Goal: Task Accomplishment & Management: Complete application form

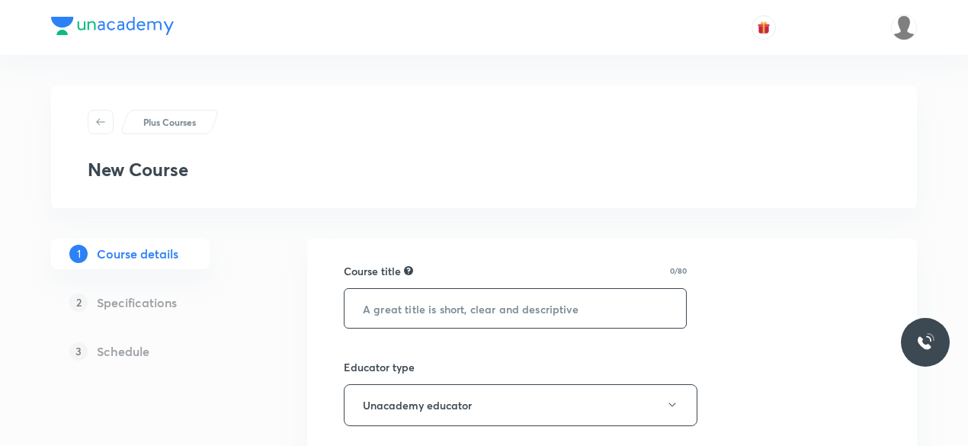
click at [427, 318] on input "text" at bounding box center [514, 308] width 341 height 39
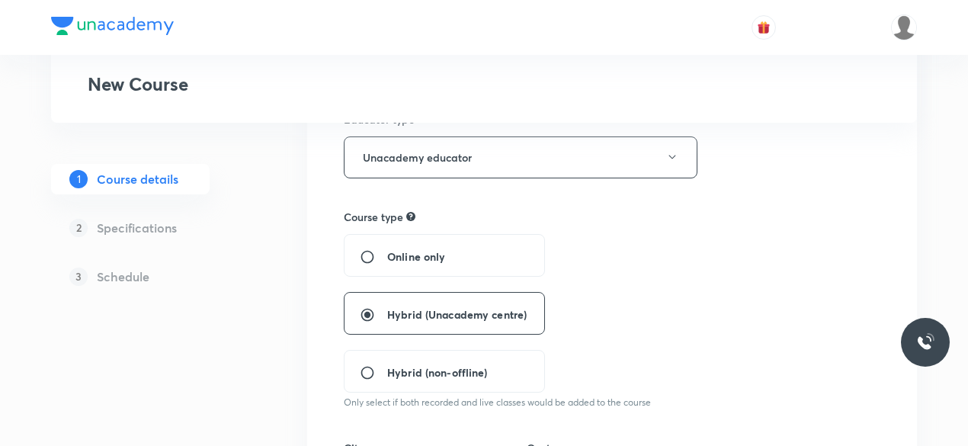
scroll to position [250, 0]
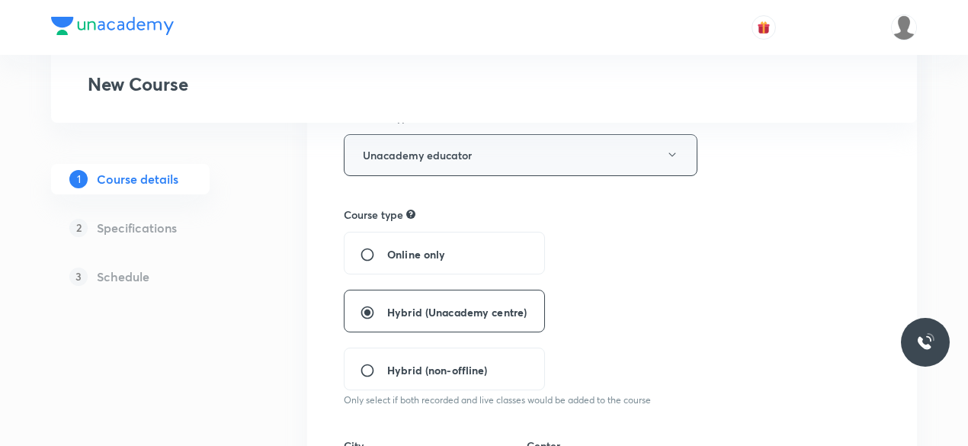
type input "Course On Botany for NEET Conquer 1 2026"
click at [666, 161] on button "Unacademy educator" at bounding box center [521, 155] width 354 height 42
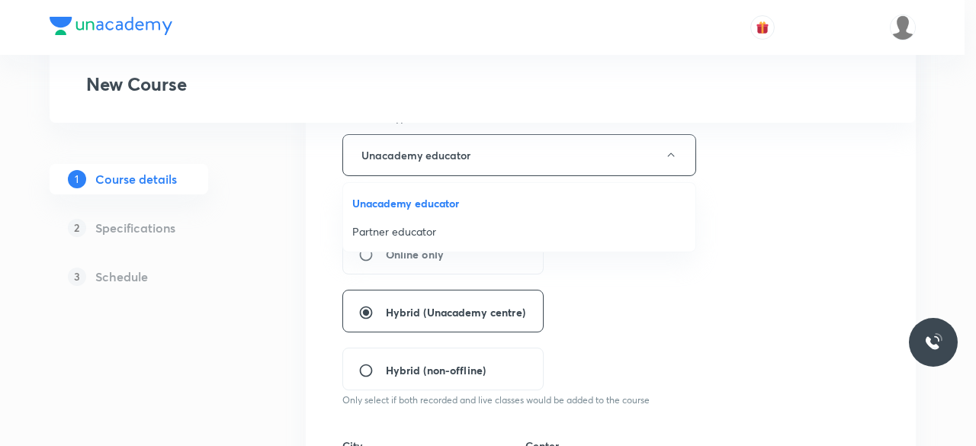
click at [463, 216] on li "Unacademy educator" at bounding box center [519, 203] width 352 height 28
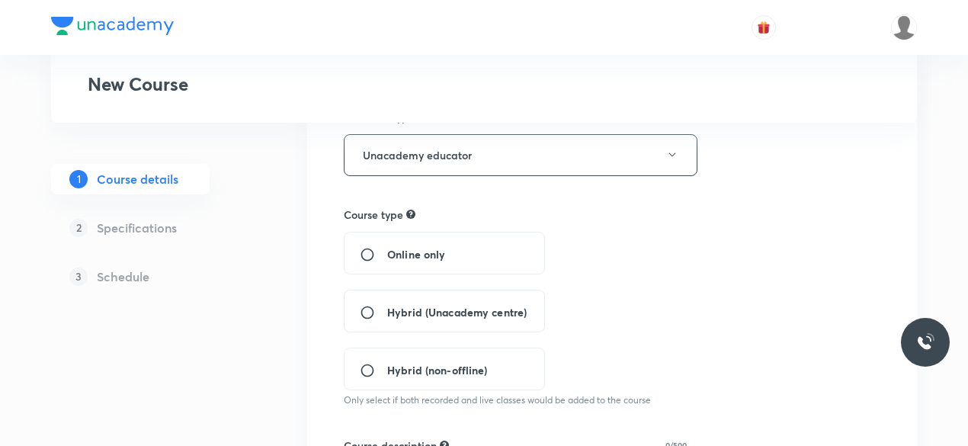
click at [466, 304] on span "Hybrid (Unacademy centre)" at bounding box center [456, 312] width 139 height 16
click at [387, 305] on input "Hybrid (Unacademy centre)" at bounding box center [373, 312] width 27 height 15
radio input "true"
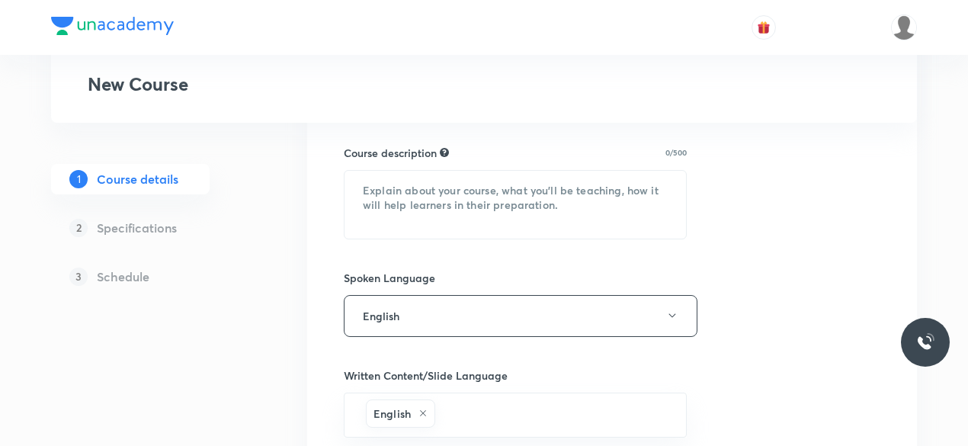
scroll to position [733, 0]
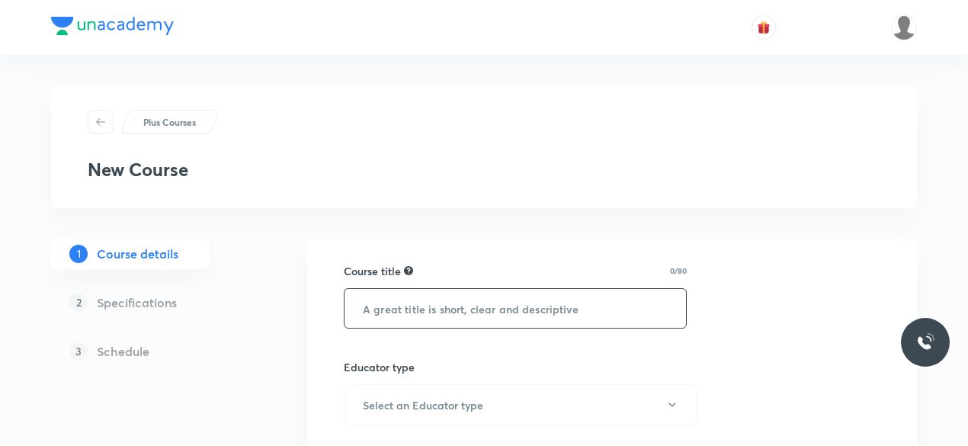
click at [391, 305] on input "text" at bounding box center [514, 308] width 341 height 39
paste input "Course On Botany for NEET Conquer 1 2026"
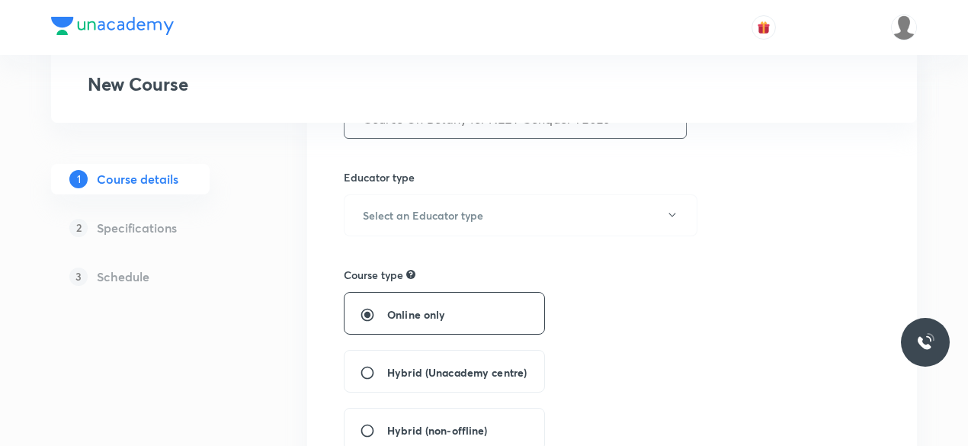
scroll to position [162, 0]
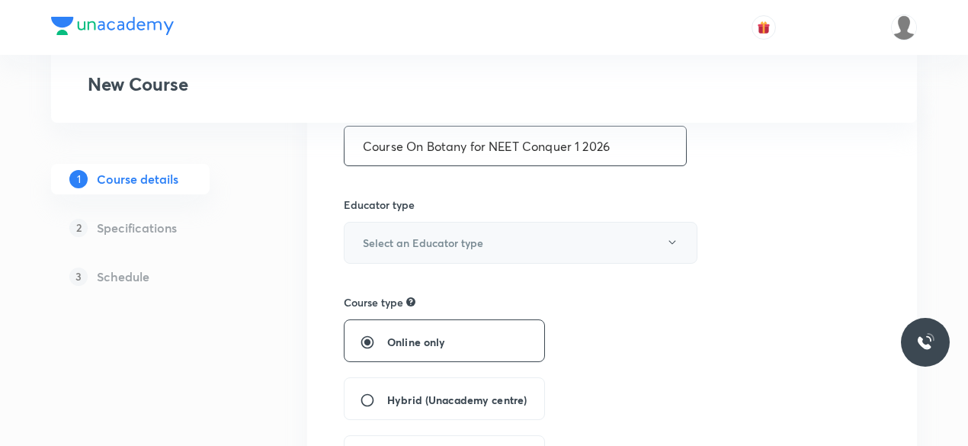
type input "Course On Botany for NEET Conquer 1 2026"
click at [625, 251] on button "Select an Educator type" at bounding box center [521, 243] width 354 height 42
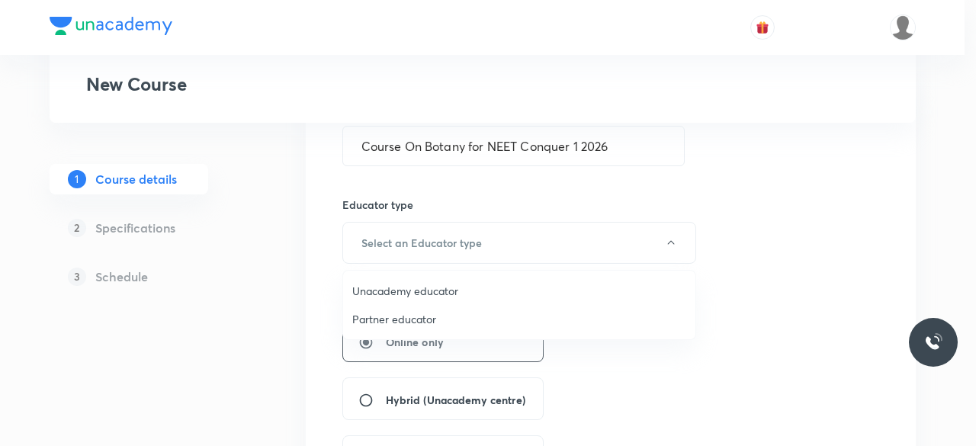
click at [416, 296] on span "Unacademy educator" at bounding box center [519, 291] width 334 height 16
radio input "false"
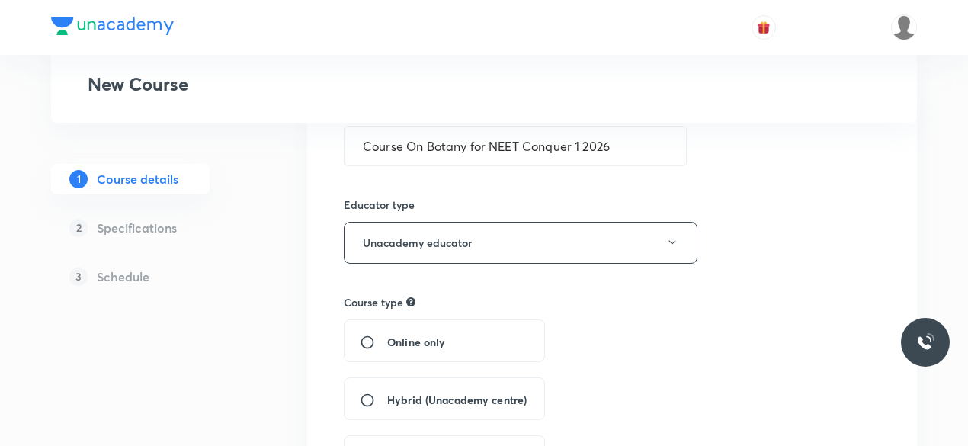
click at [468, 394] on span "Hybrid (Unacademy centre)" at bounding box center [456, 400] width 139 height 16
click at [387, 394] on input "Hybrid (Unacademy centre)" at bounding box center [373, 399] width 27 height 15
radio input "true"
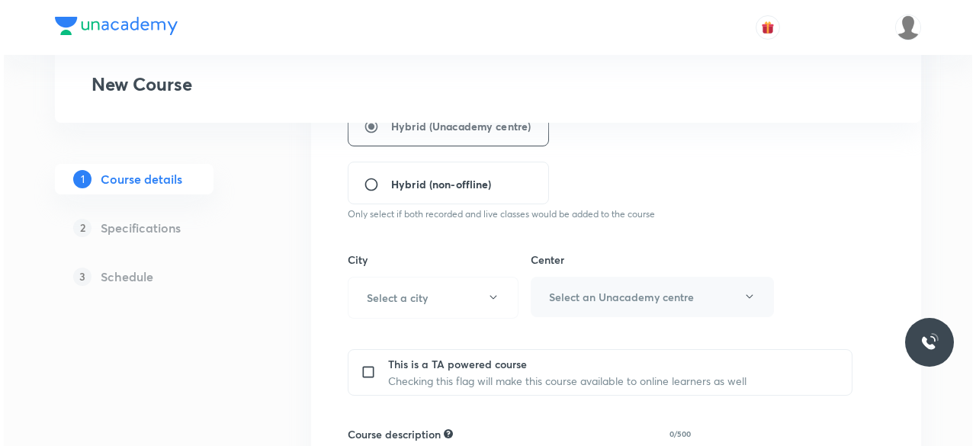
scroll to position [442, 0]
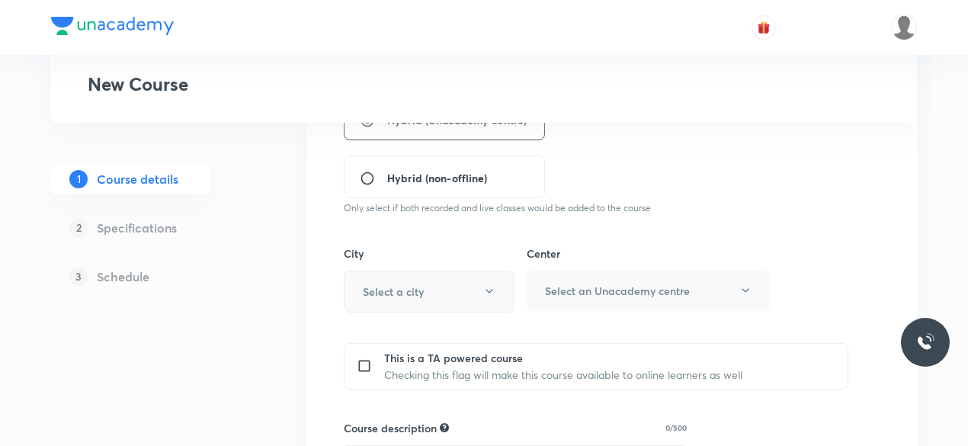
click at [480, 277] on button "Select a city" at bounding box center [429, 292] width 171 height 42
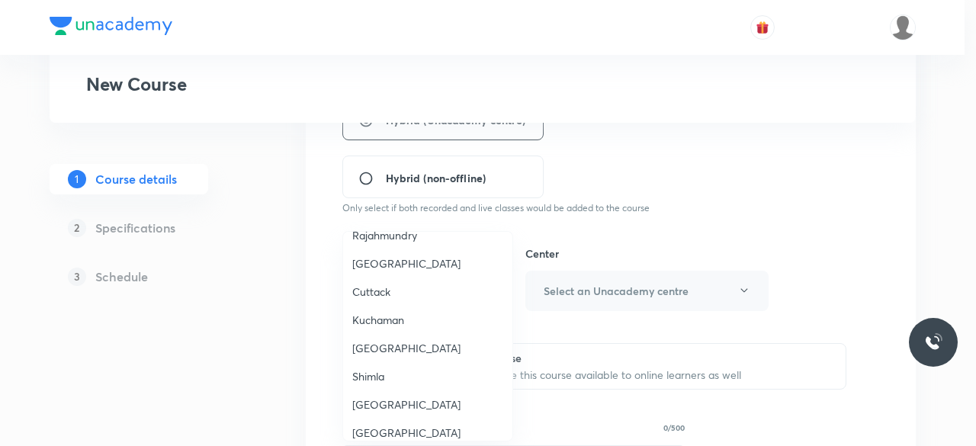
scroll to position [1664, 0]
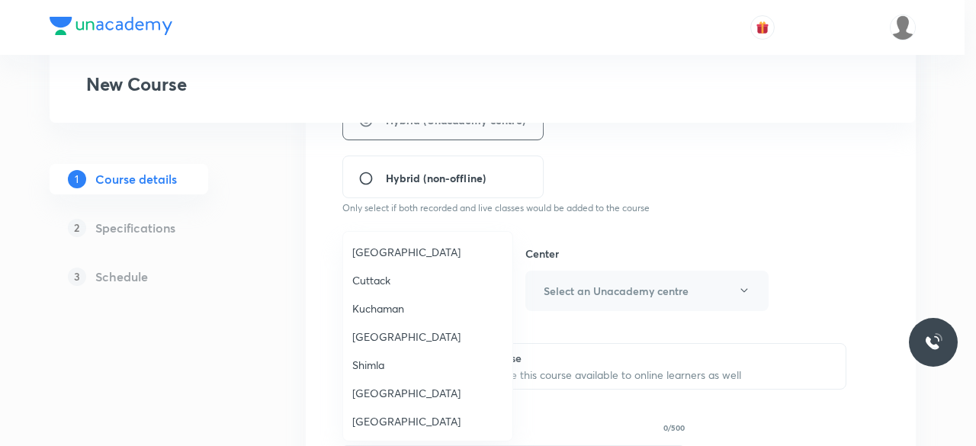
click at [640, 187] on div at bounding box center [488, 223] width 976 height 446
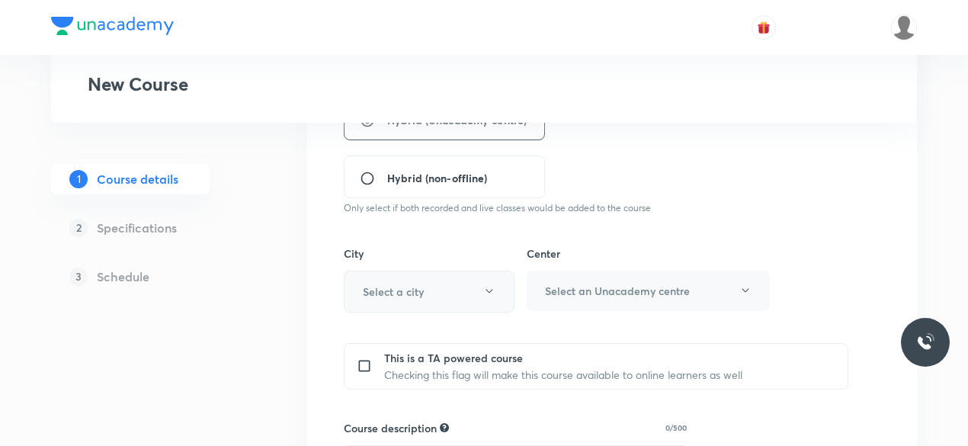
click at [421, 300] on button "Select a city" at bounding box center [429, 292] width 171 height 42
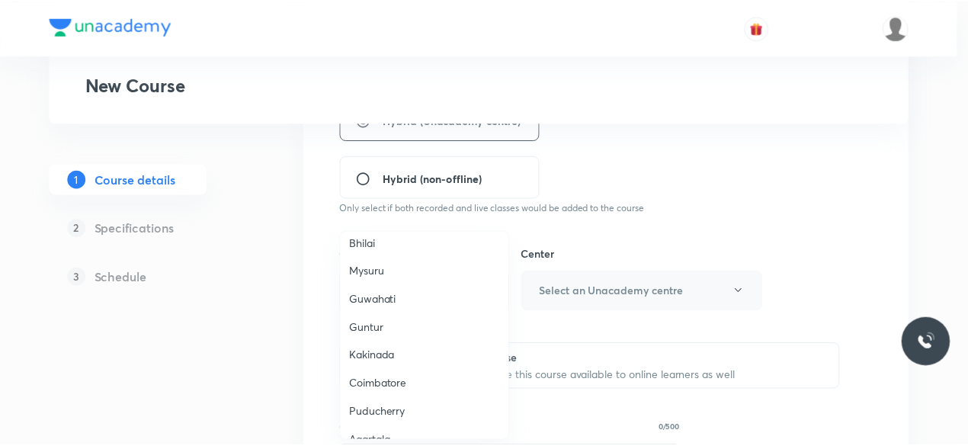
scroll to position [521, 0]
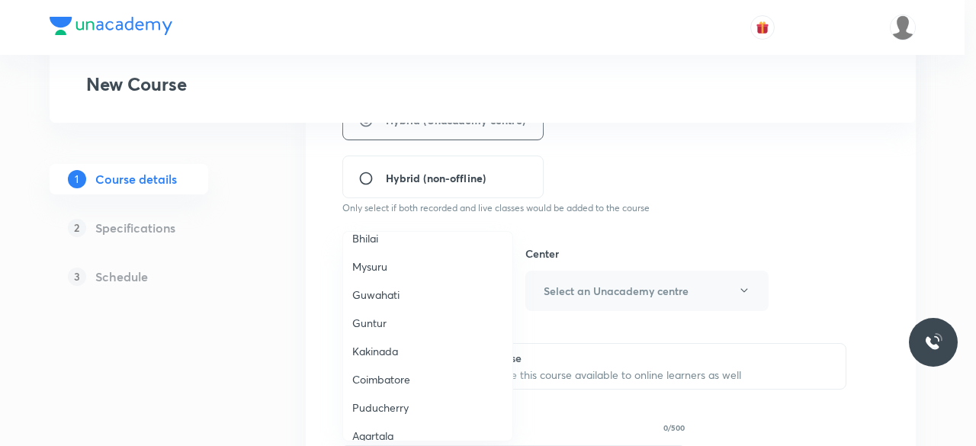
click at [407, 377] on span "Coimbatore" at bounding box center [427, 379] width 151 height 16
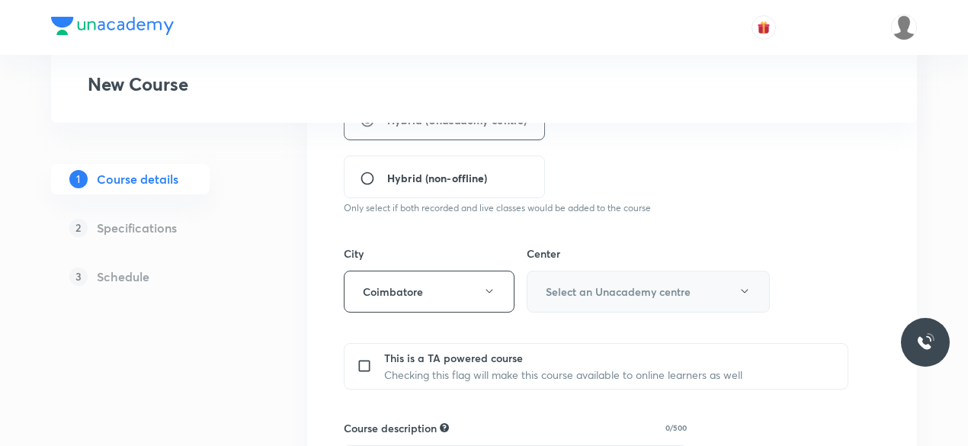
click at [615, 300] on button "Select an Unacademy centre" at bounding box center [648, 292] width 243 height 42
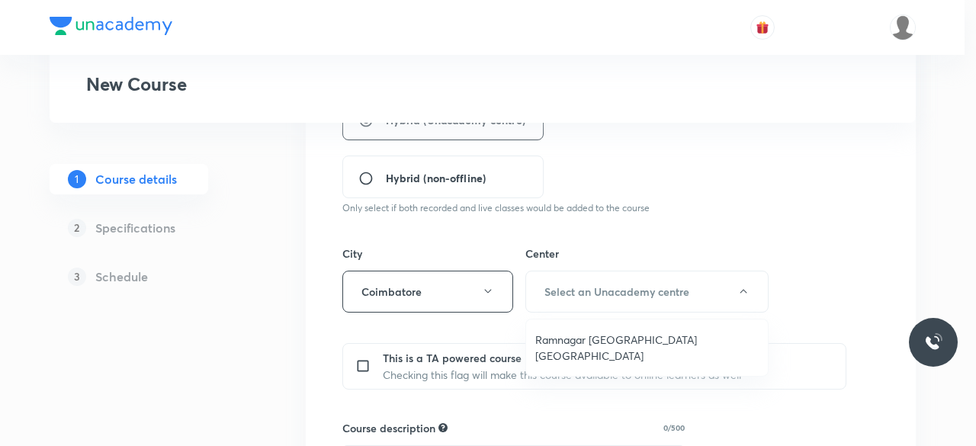
click at [609, 347] on li "Ramnagar [GEOGRAPHIC_DATA] [GEOGRAPHIC_DATA]" at bounding box center [647, 347] width 242 height 44
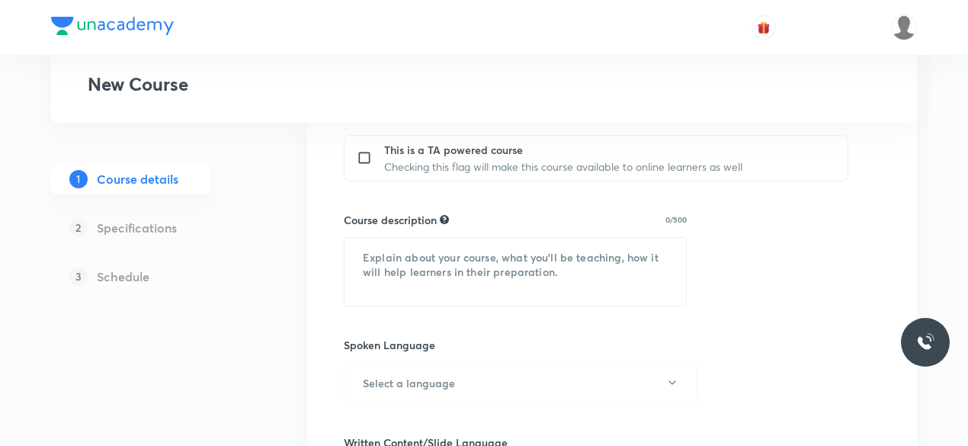
scroll to position [667, 0]
click at [482, 258] on textarea at bounding box center [514, 271] width 341 height 68
paste textarea ""In this course, Dr.Rajeswari will provide in-depth knowledge of Botany. The co…"
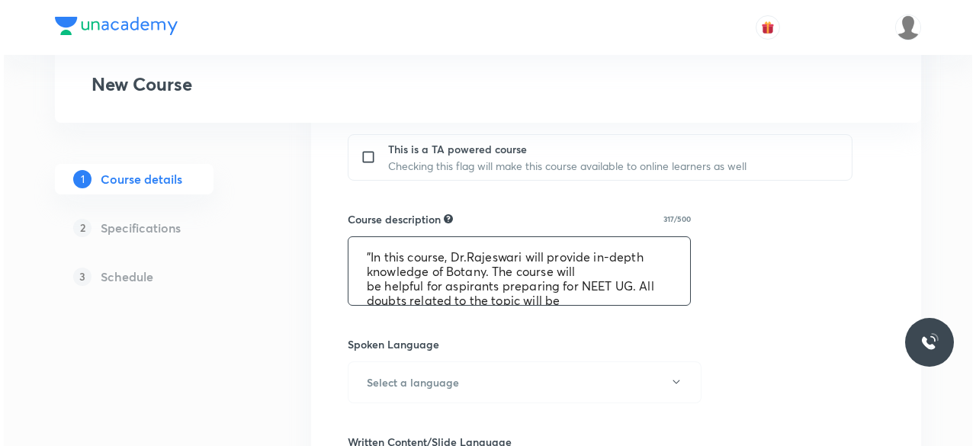
scroll to position [46, 0]
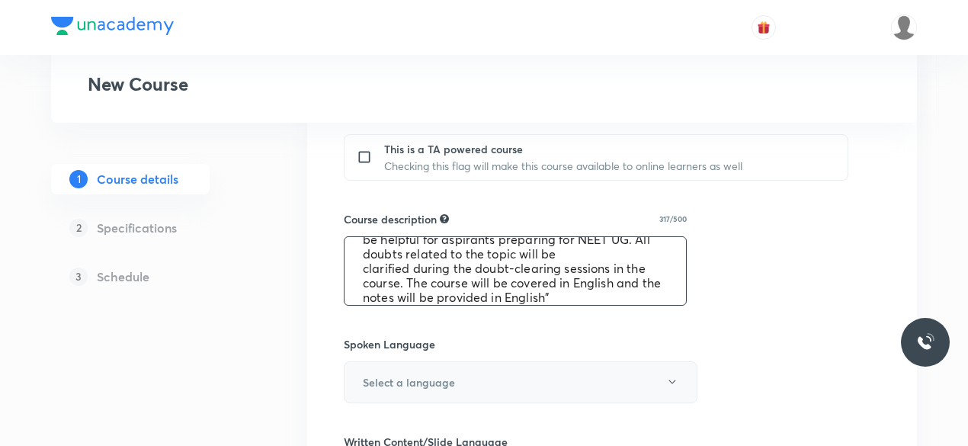
type textarea ""In this course, Dr.Rajeswari will provide in-depth knowledge of Botany. The co…"
click at [677, 376] on icon "button" at bounding box center [672, 382] width 12 height 12
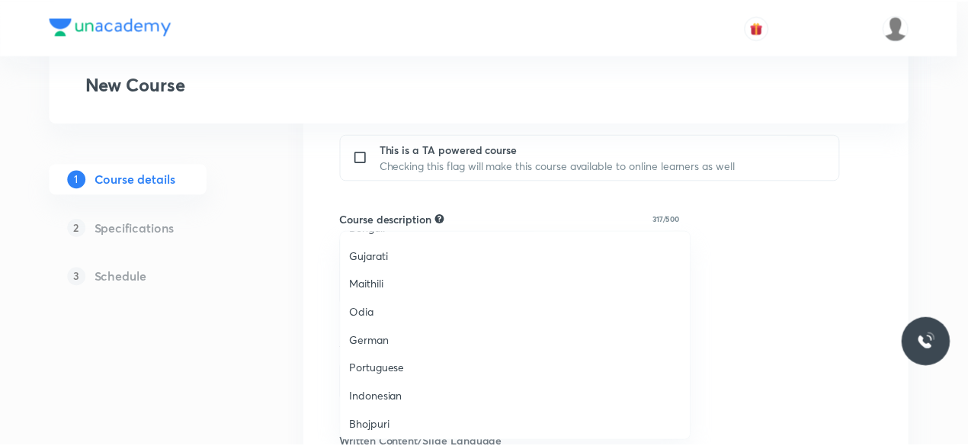
scroll to position [0, 0]
click at [459, 252] on span "English" at bounding box center [519, 252] width 334 height 16
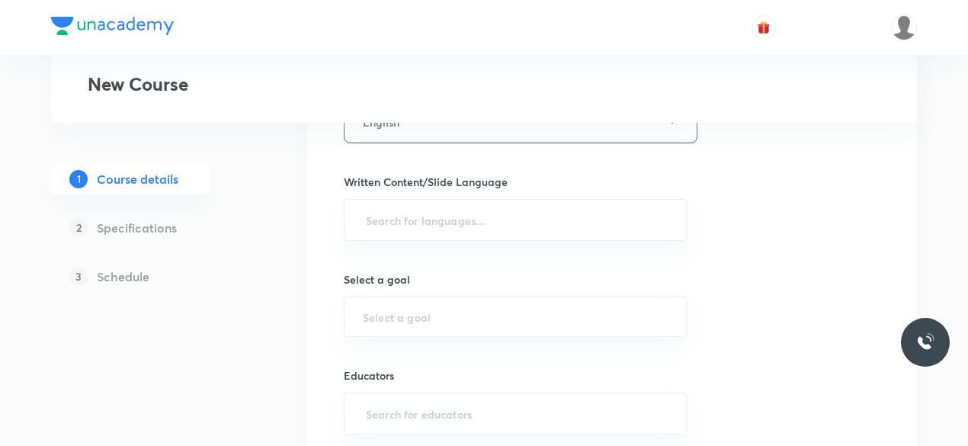
scroll to position [950, 0]
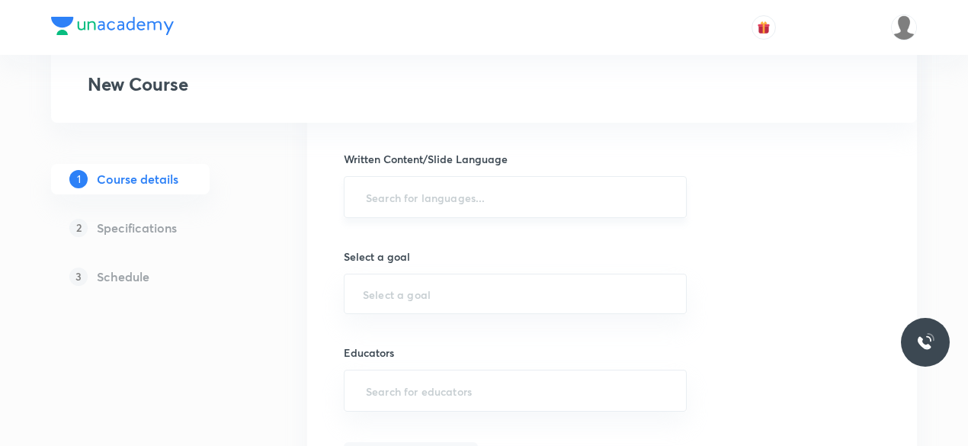
click at [611, 183] on input "text" at bounding box center [515, 197] width 305 height 28
click at [503, 226] on li "English" at bounding box center [515, 219] width 342 height 25
click at [460, 290] on div "​" at bounding box center [515, 297] width 343 height 40
click at [421, 290] on input "text" at bounding box center [515, 297] width 305 height 14
click at [400, 290] on input "text" at bounding box center [515, 297] width 305 height 14
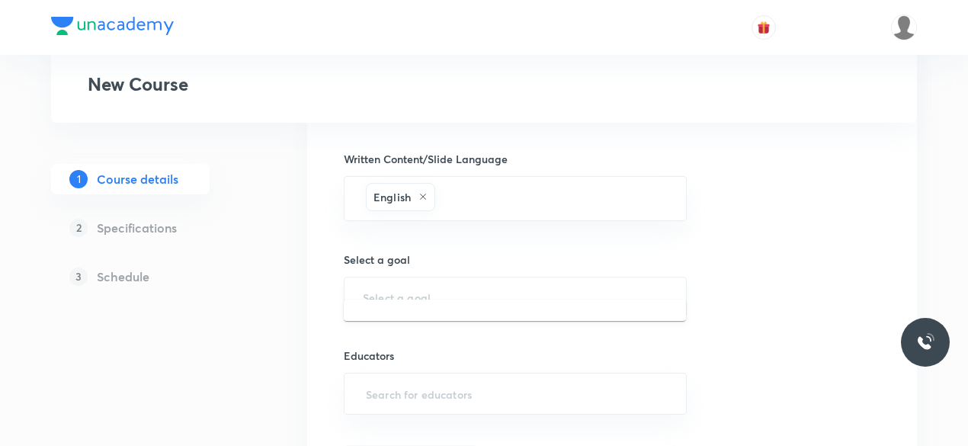
paste input "NEET UG"
click at [462, 290] on input "NEET UG" at bounding box center [515, 297] width 305 height 14
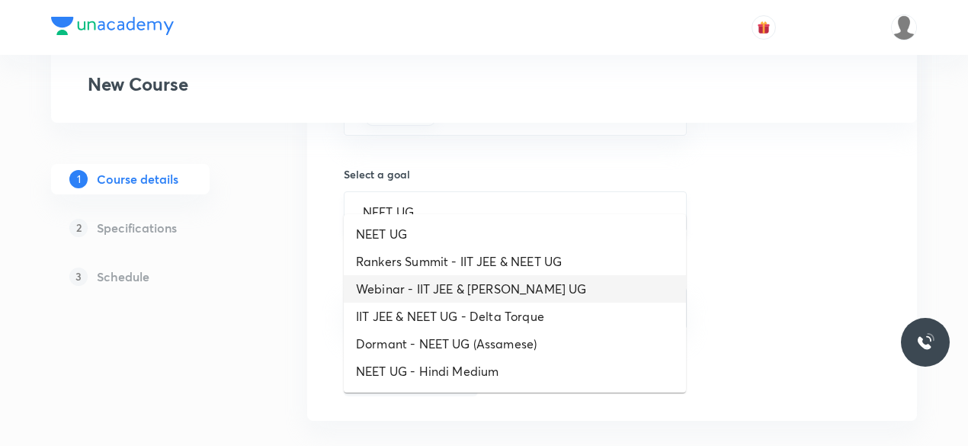
scroll to position [1036, 0]
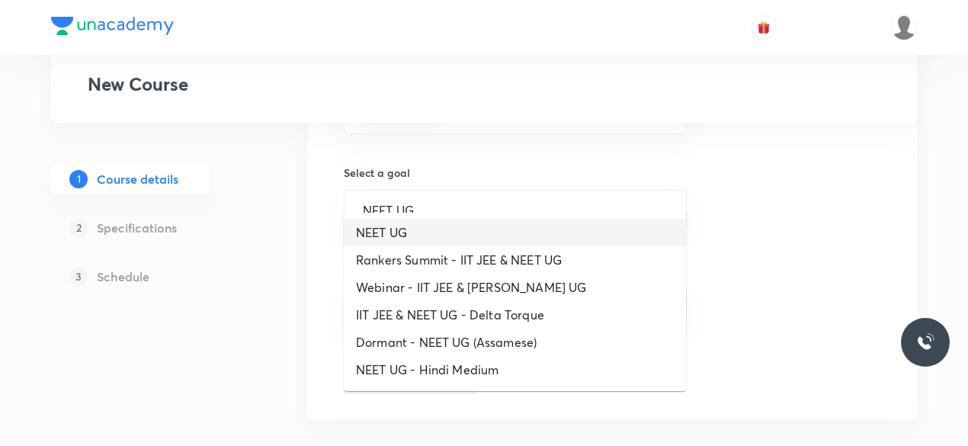
click at [421, 237] on li "NEET UG" at bounding box center [515, 232] width 342 height 27
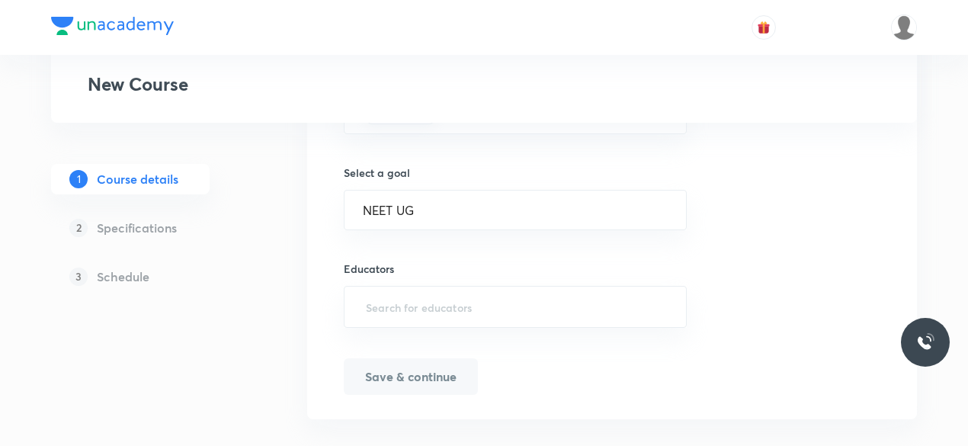
type input "NEET UG"
click at [457, 301] on div "​" at bounding box center [515, 307] width 343 height 42
click at [444, 296] on input "text" at bounding box center [515, 307] width 305 height 28
paste input "Dr.Rajeswari"
click at [457, 297] on input "Dr.Rajeswari" at bounding box center [515, 307] width 305 height 28
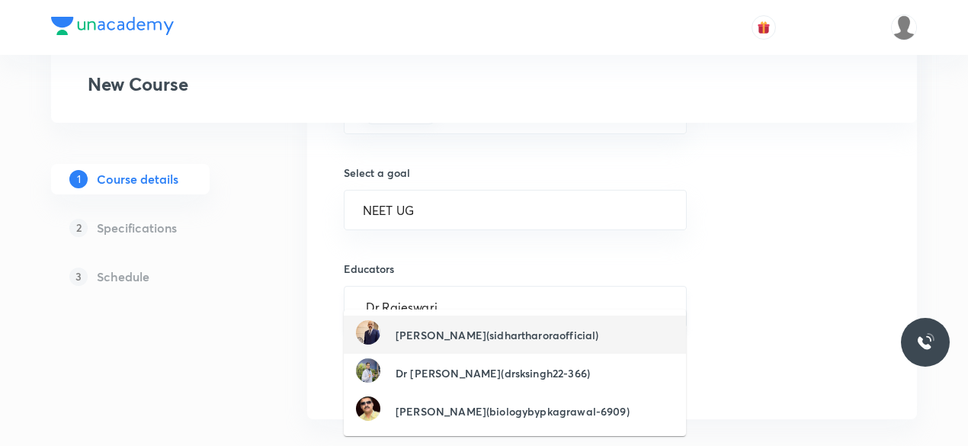
click at [380, 293] on input "Dr.Rajeswari" at bounding box center [515, 307] width 305 height 28
click at [442, 295] on input "Dr.Rajeswari" at bounding box center [515, 307] width 305 height 28
type input "D"
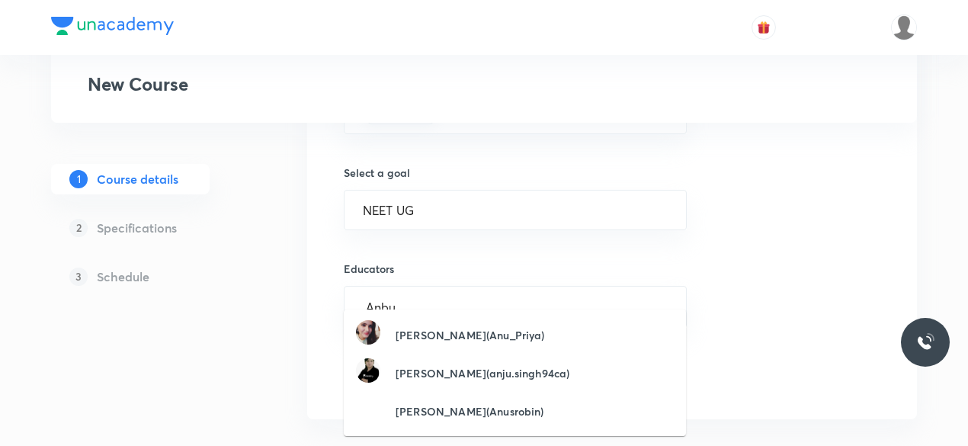
type input "Anbu"
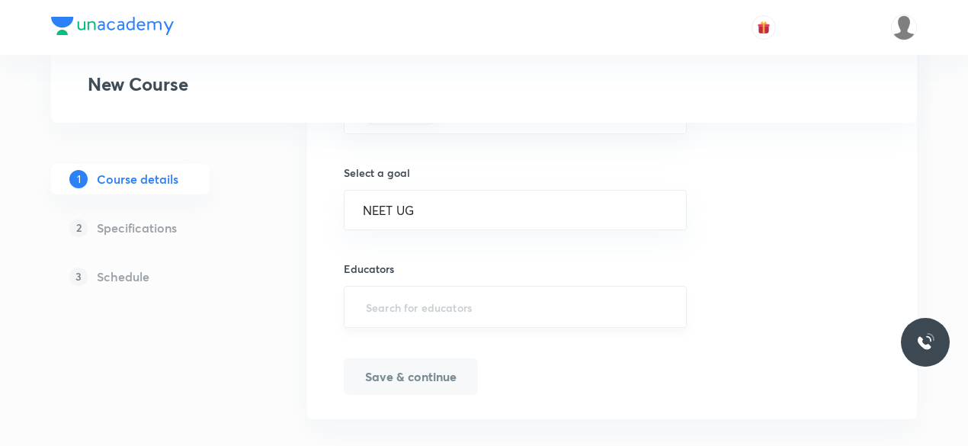
click at [395, 293] on input "text" at bounding box center [515, 307] width 305 height 28
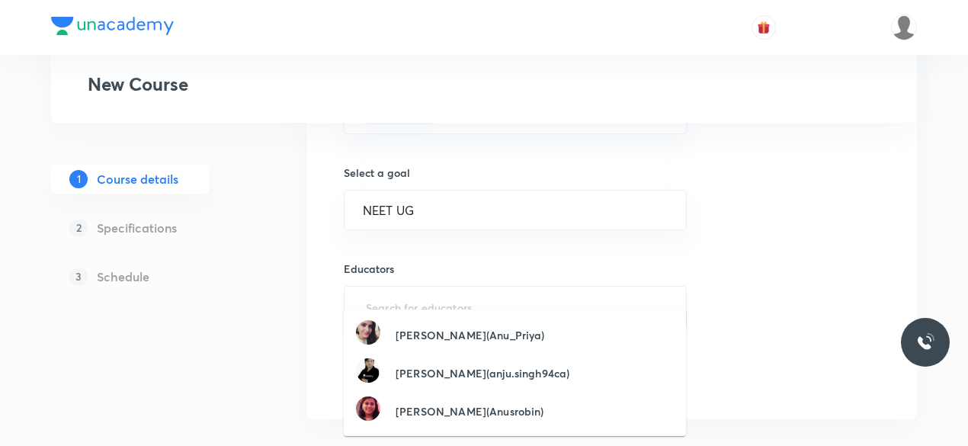
paste input "Anbu G"
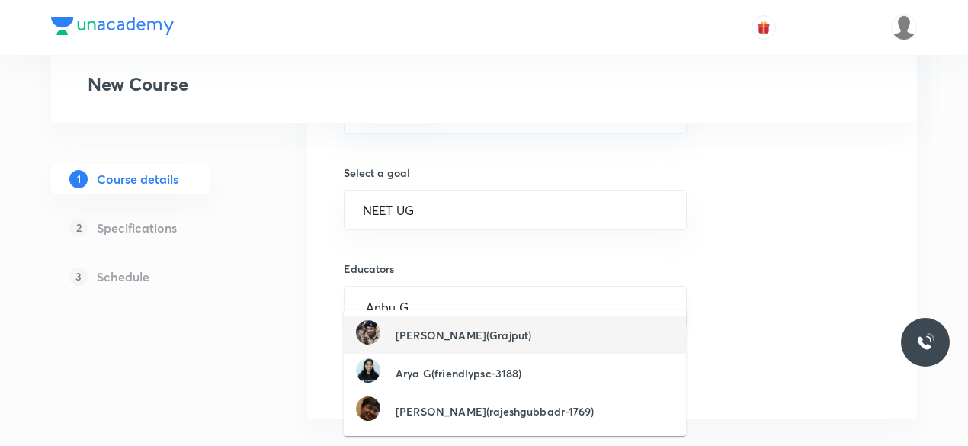
click at [483, 293] on input "Anbu G" at bounding box center [515, 307] width 305 height 28
type input "A"
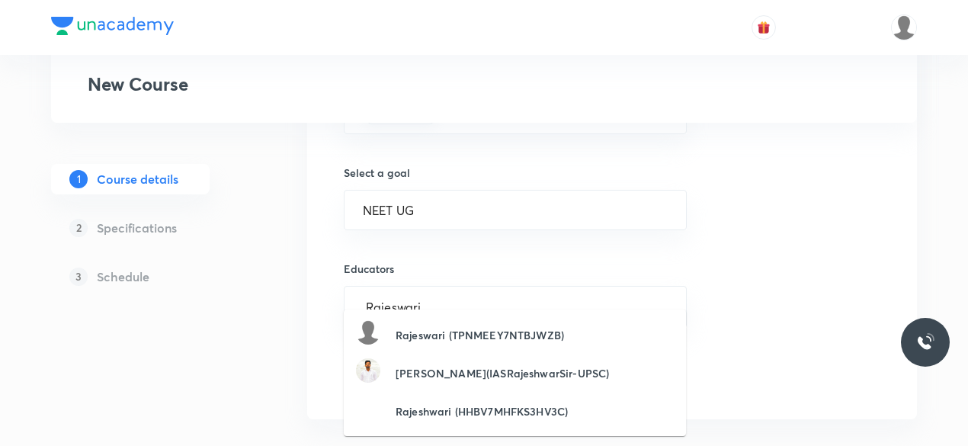
type input "Rajeswari"
click at [427, 294] on input "text" at bounding box center [515, 307] width 305 height 28
paste input "RajiRajeswari-7477"
type input "RajiRajeswari-7477"
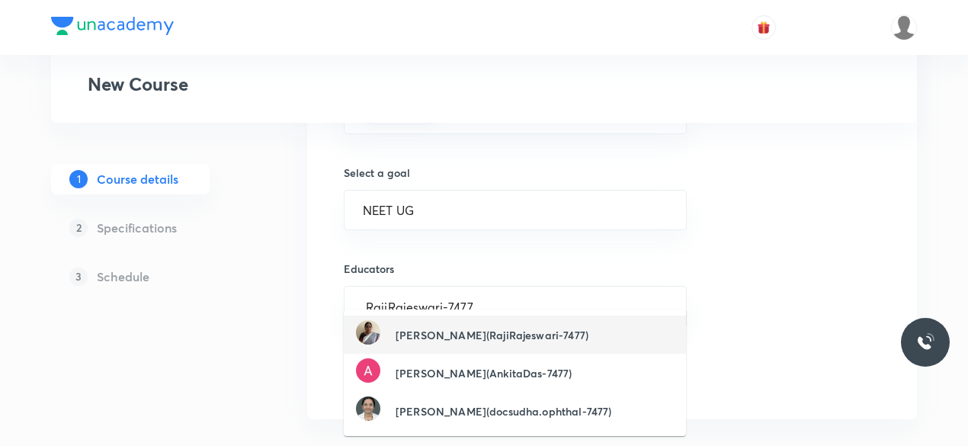
click at [476, 335] on h6 "[PERSON_NAME](RajiRajeswari-7477)" at bounding box center [492, 335] width 193 height 16
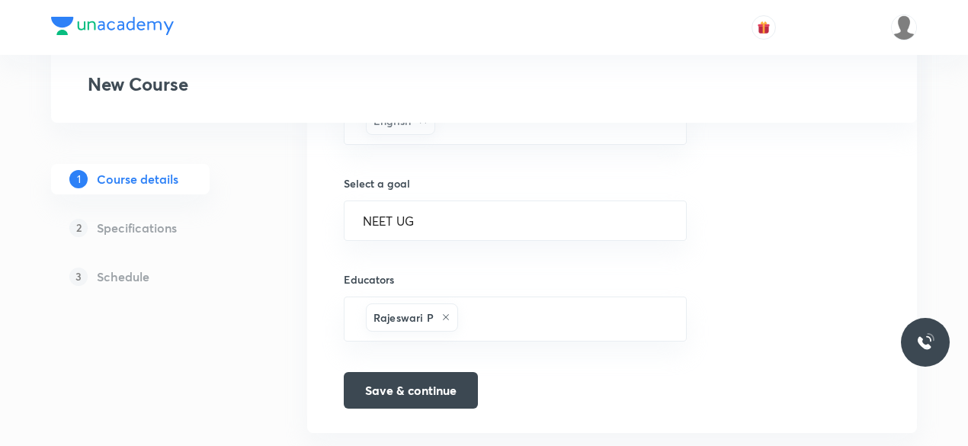
scroll to position [1040, 0]
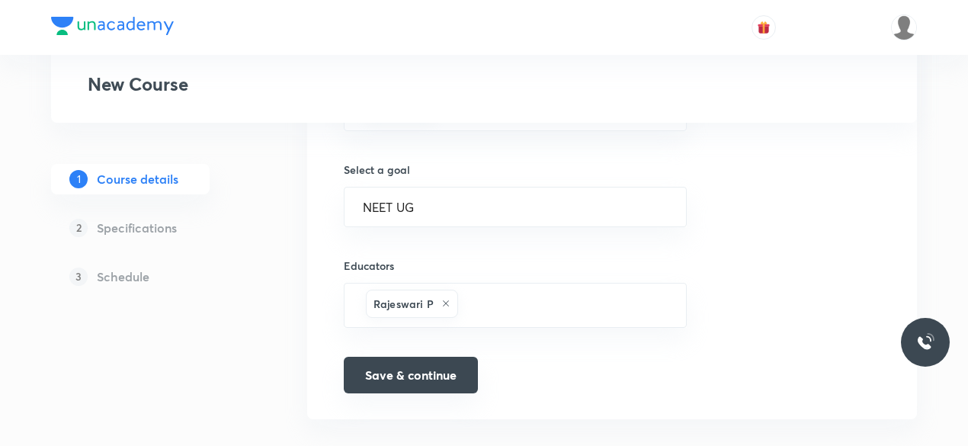
click at [373, 357] on button "Save & continue" at bounding box center [411, 375] width 134 height 37
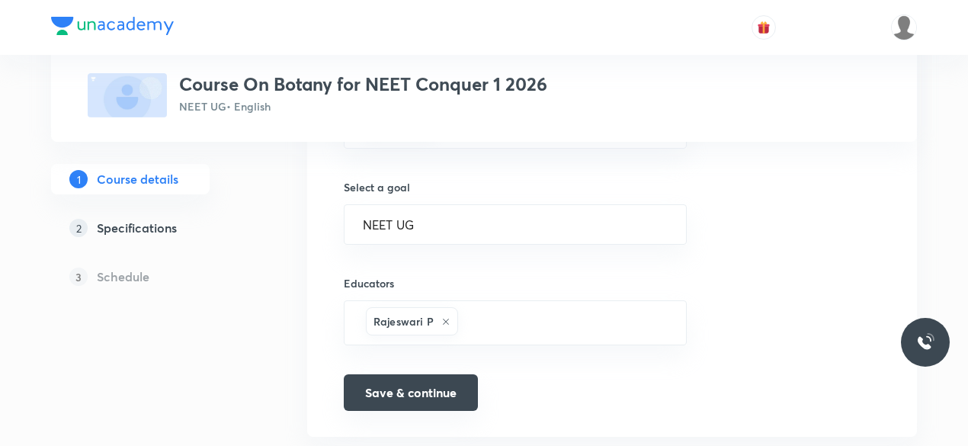
scroll to position [1058, 0]
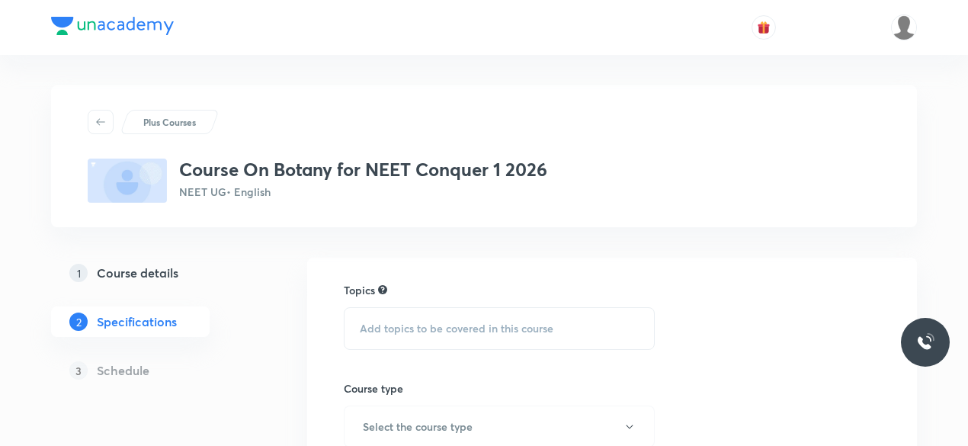
click at [454, 341] on div "Add topics to be covered in this course" at bounding box center [499, 328] width 311 height 43
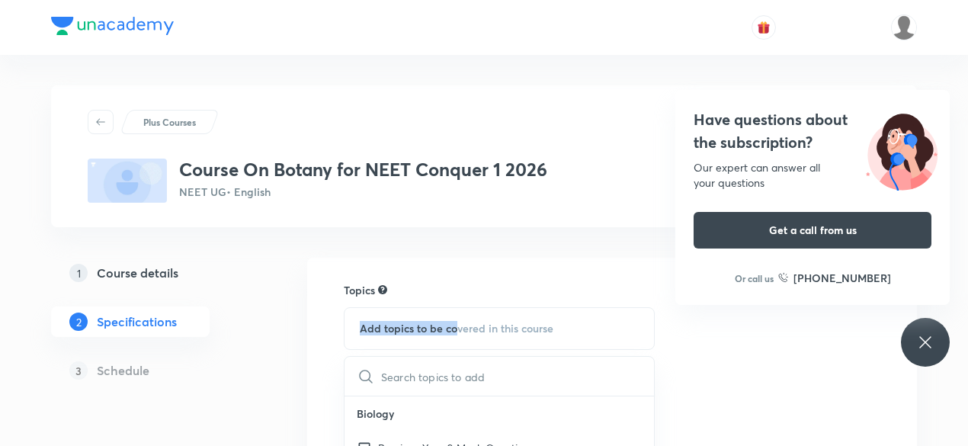
drag, startPoint x: 454, startPoint y: 341, endPoint x: 453, endPoint y: 268, distance: 73.2
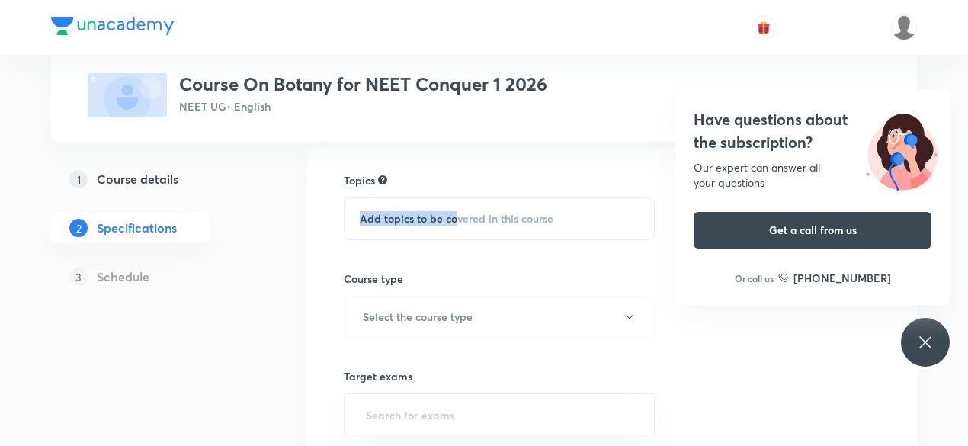
scroll to position [139, 0]
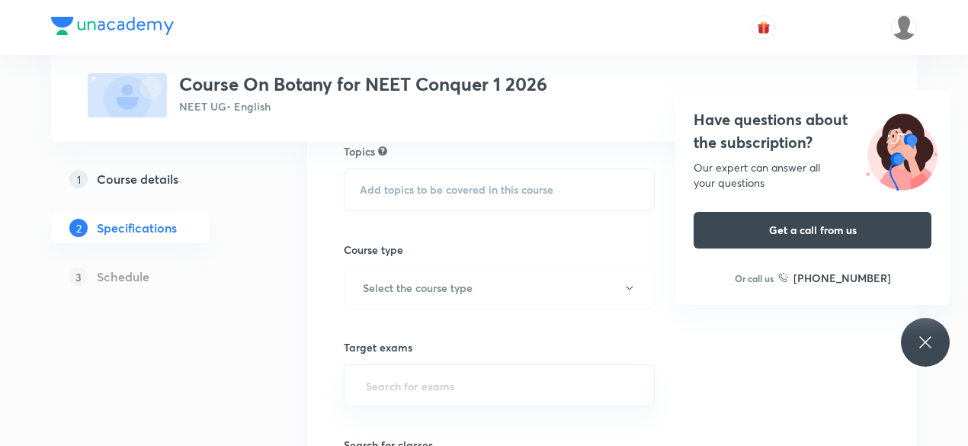
click at [515, 201] on div "Add topics to be covered in this course" at bounding box center [499, 189] width 311 height 43
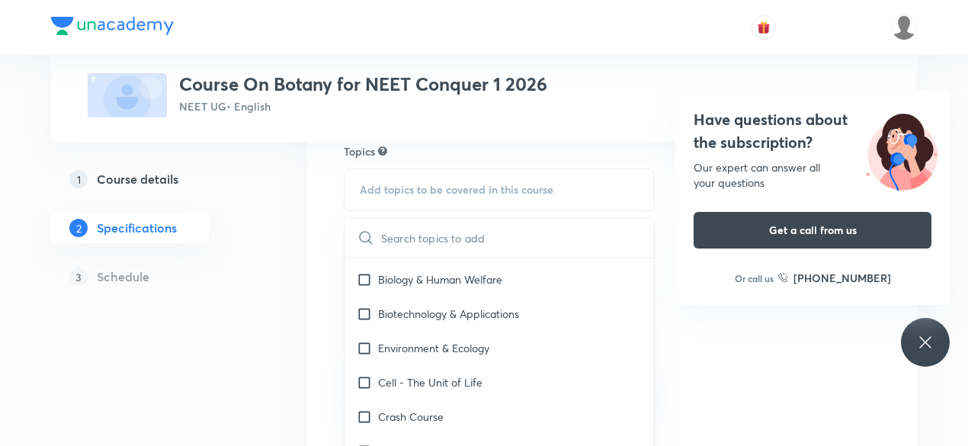
scroll to position [0, 0]
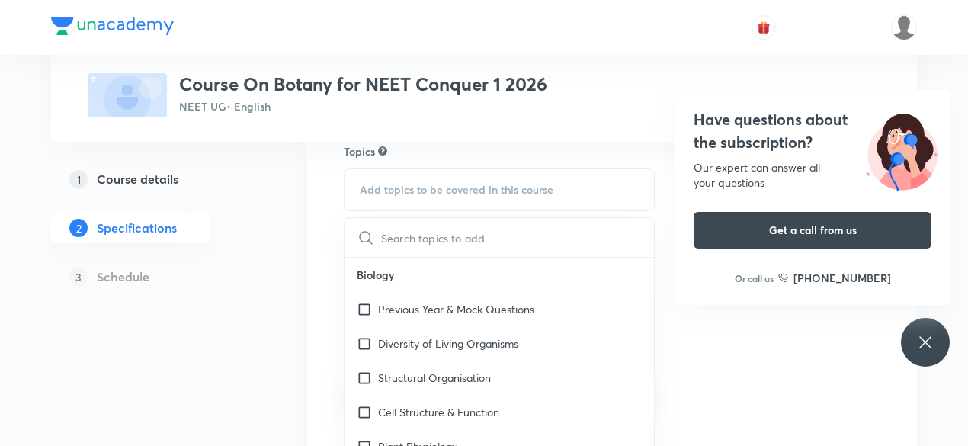
click at [729, 389] on div "Topics Add topics to be covered in this course ​ Biology Previous Year & Mock Q…" at bounding box center [612, 444] width 537 height 602
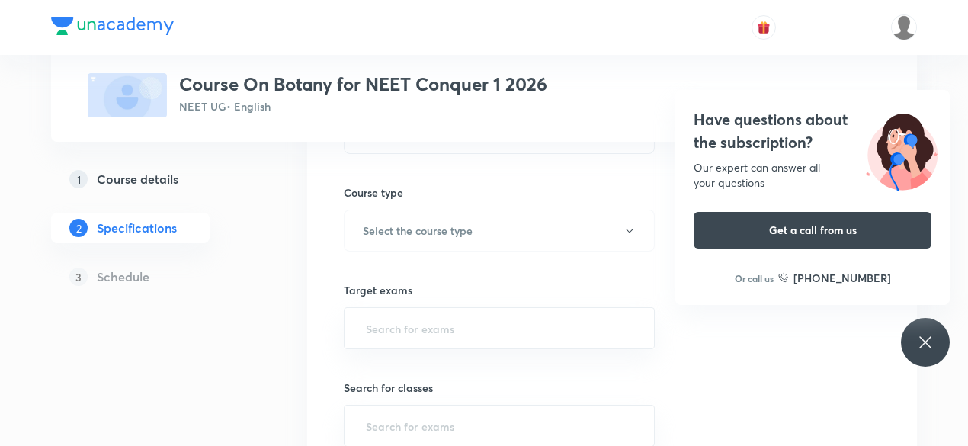
scroll to position [197, 0]
click at [617, 236] on button "Select the course type" at bounding box center [499, 230] width 311 height 42
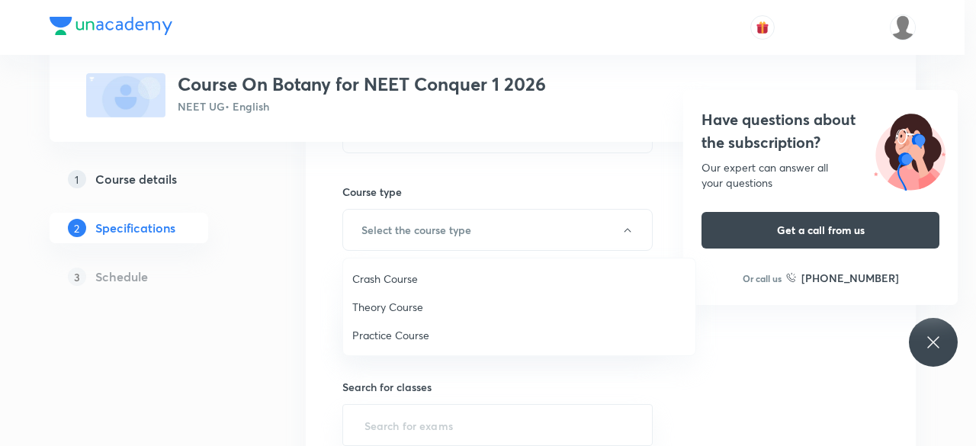
click at [469, 310] on span "Theory Course" at bounding box center [519, 307] width 334 height 16
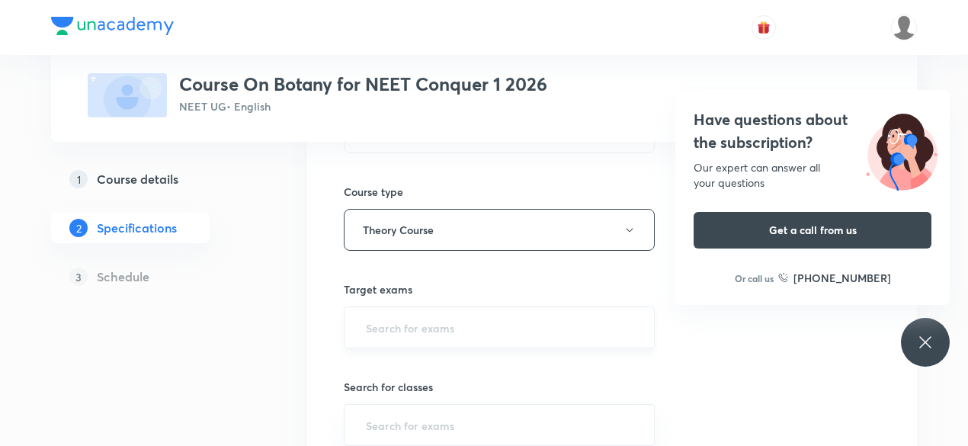
click at [519, 341] on div "​" at bounding box center [499, 327] width 311 height 42
click at [479, 342] on div "​" at bounding box center [499, 327] width 311 height 42
click at [461, 337] on input "text" at bounding box center [499, 327] width 273 height 28
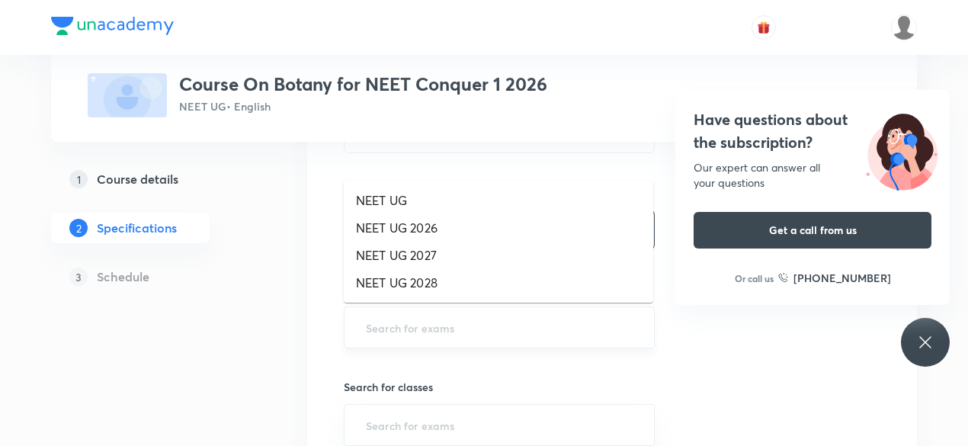
click at [461, 337] on input "text" at bounding box center [499, 327] width 273 height 28
click at [410, 232] on li "NEET UG 2026" at bounding box center [498, 227] width 309 height 27
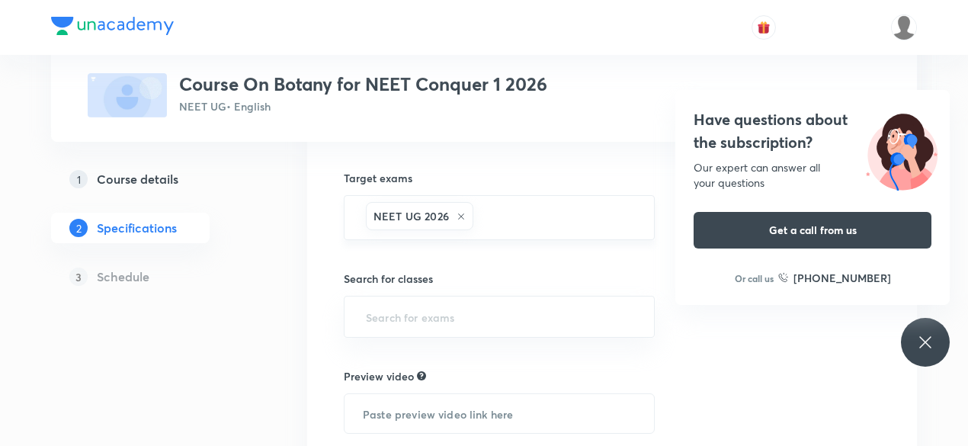
scroll to position [311, 0]
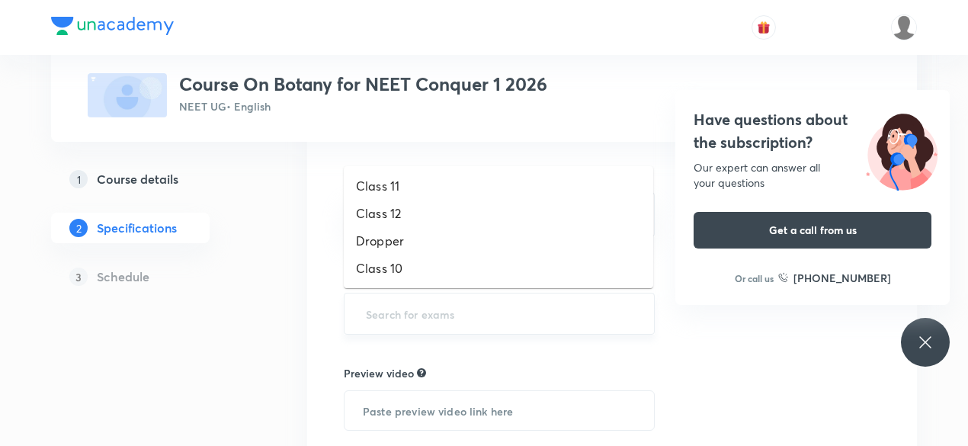
click at [421, 310] on input "text" at bounding box center [499, 314] width 273 height 28
click at [395, 242] on li "Dropper" at bounding box center [498, 240] width 309 height 27
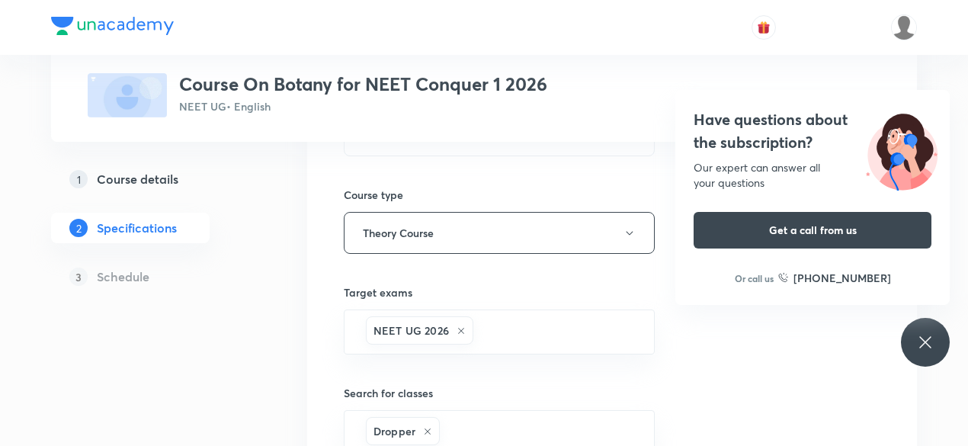
scroll to position [0, 0]
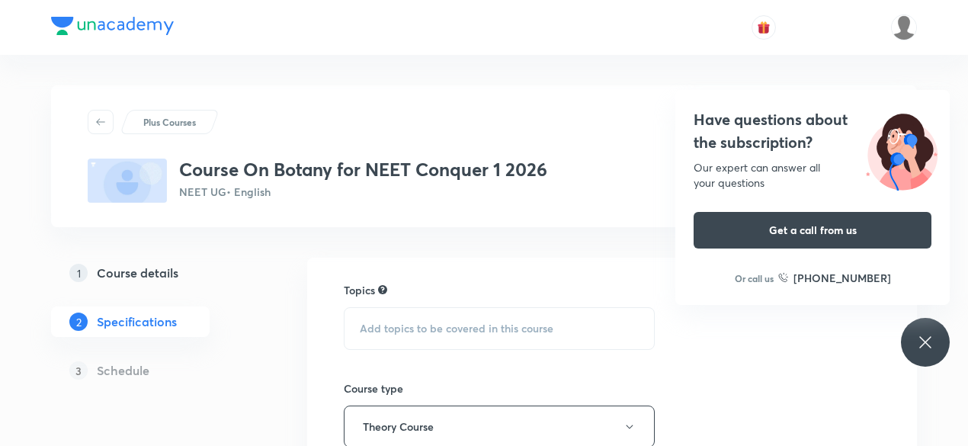
click at [479, 338] on div "Add topics to be covered in this course" at bounding box center [499, 328] width 311 height 43
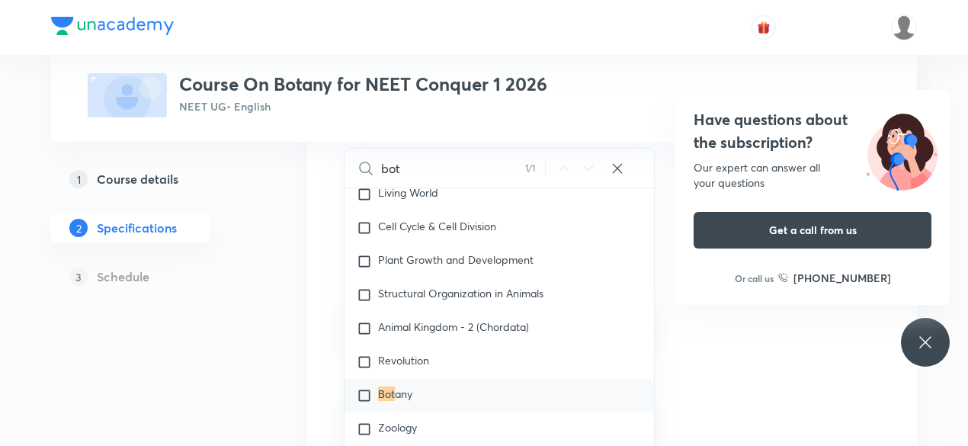
scroll to position [1933, 0]
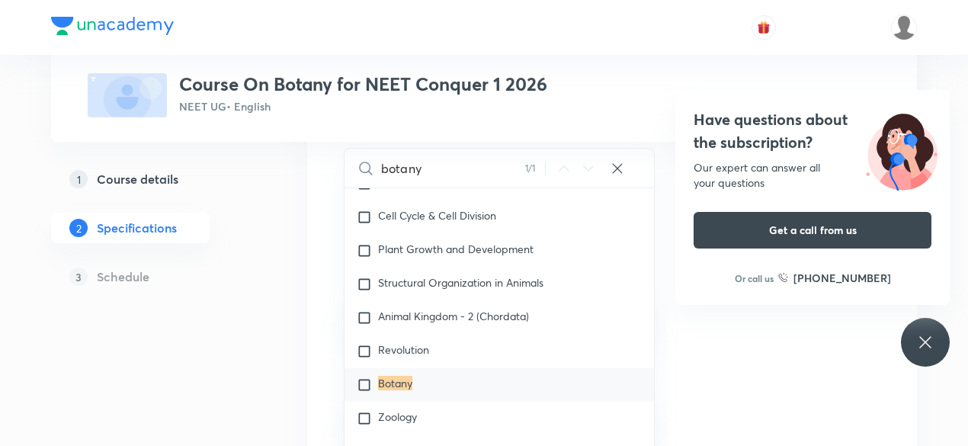
type input "botany"
click at [361, 383] on input "checkbox" at bounding box center [367, 384] width 21 height 15
checkbox input "true"
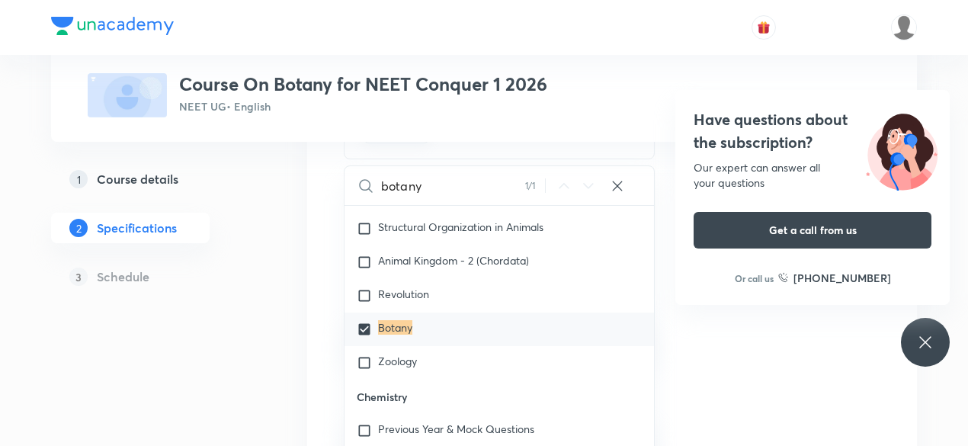
scroll to position [2006, 0]
click at [596, 159] on div "Topics Botany CLEAR botany 1 / 1 ​ Biology Previous Year & Mock Questions Diver…" at bounding box center [499, 387] width 311 height 626
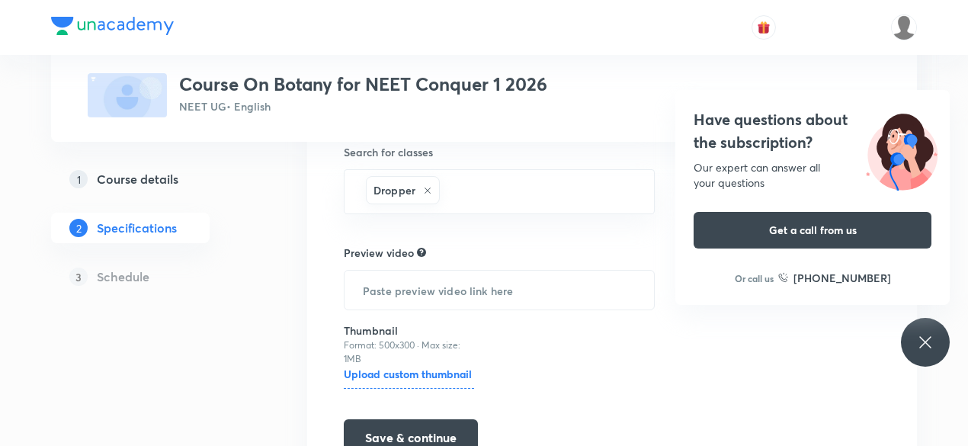
scroll to position [530, 0]
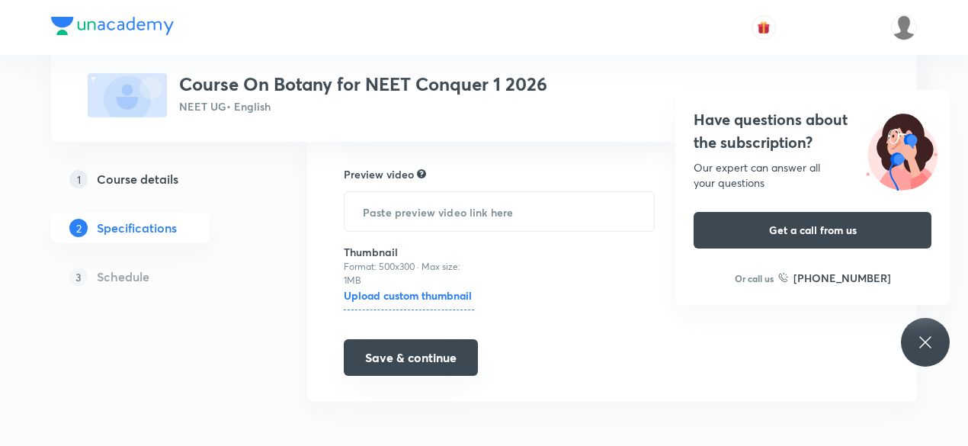
click at [421, 351] on button "Save & continue" at bounding box center [411, 357] width 134 height 37
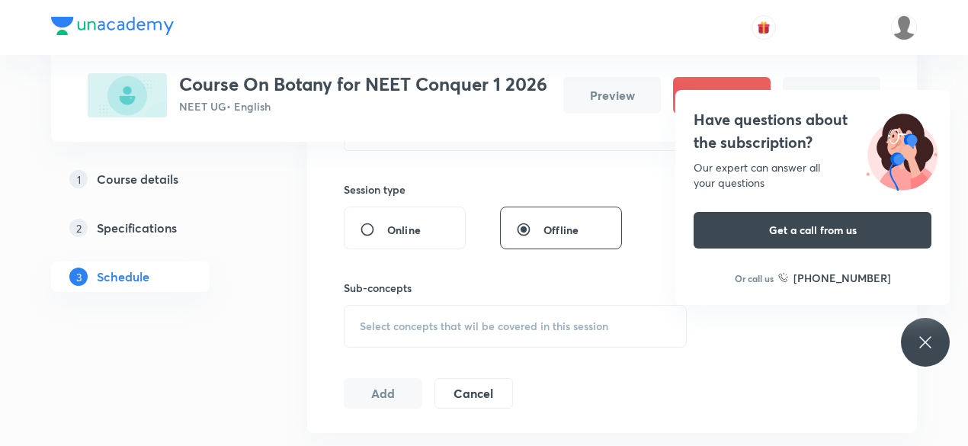
scroll to position [346, 0]
click at [927, 357] on div "Have questions about the subscription? Our expert can answer all your questions…" at bounding box center [925, 342] width 49 height 49
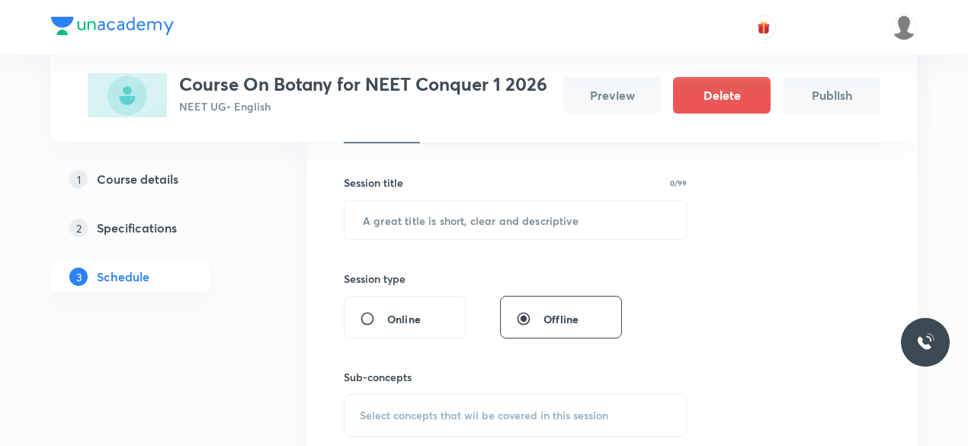
scroll to position [215, 0]
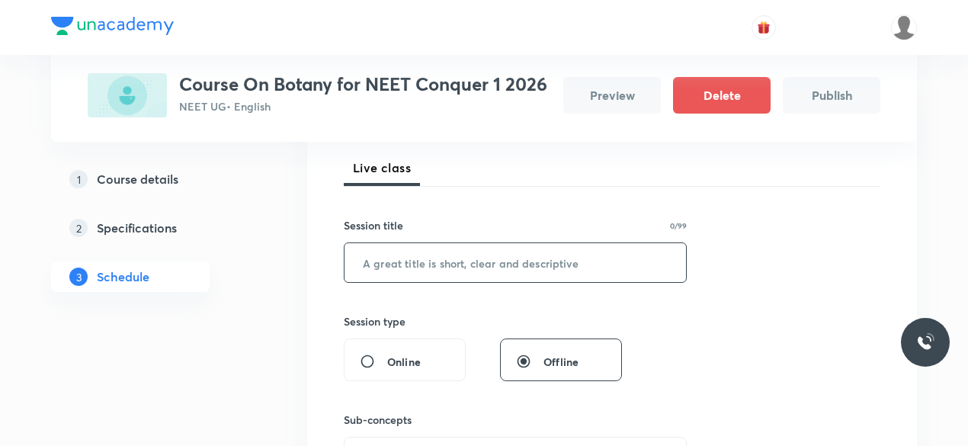
click at [444, 274] on input "text" at bounding box center [514, 262] width 341 height 39
click at [411, 266] on input "text" at bounding box center [514, 262] width 341 height 39
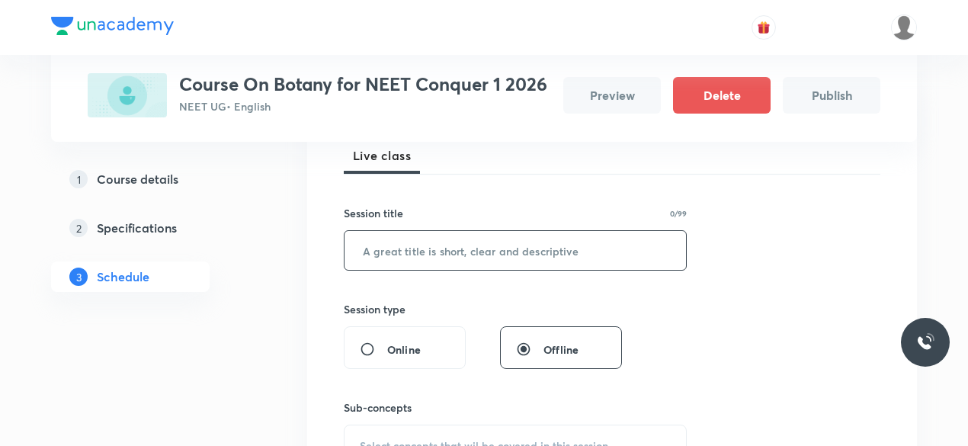
scroll to position [248, 0]
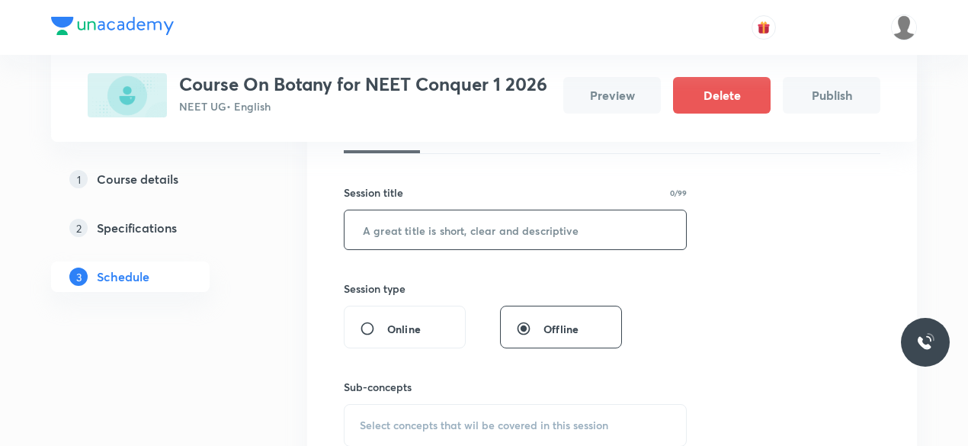
click at [175, 177] on h5 "Course details" at bounding box center [138, 179] width 82 height 18
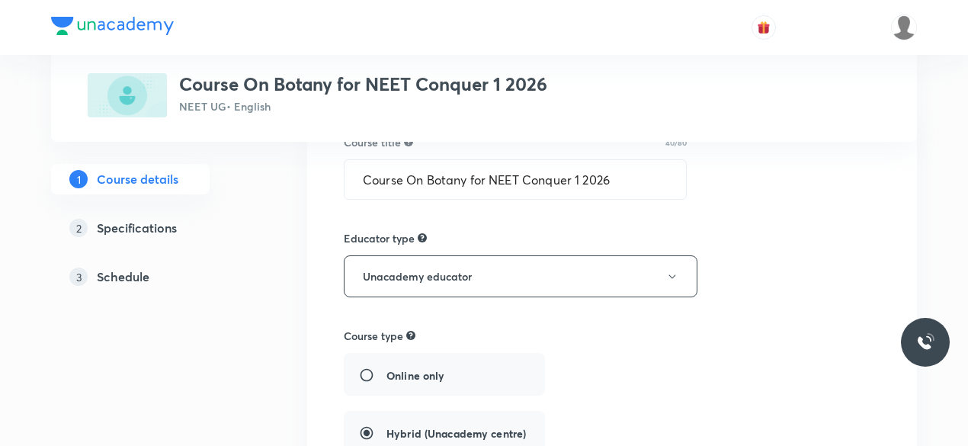
scroll to position [178, 0]
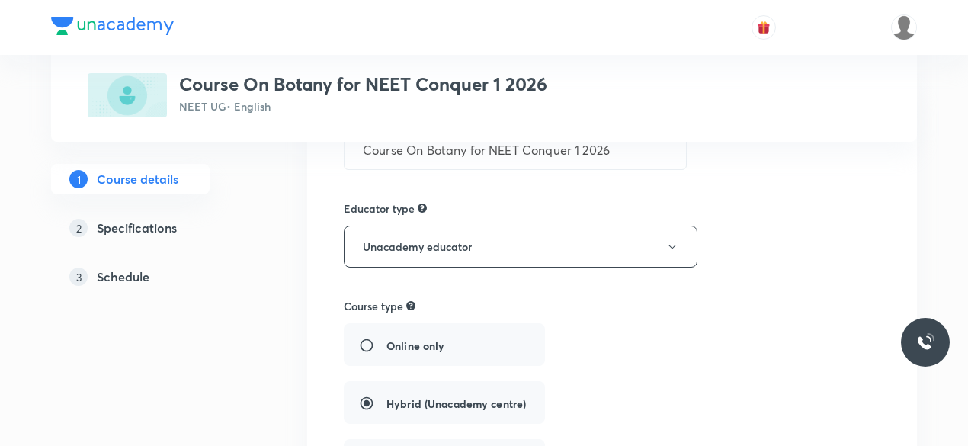
click at [149, 285] on h5 "Schedule" at bounding box center [123, 277] width 53 height 18
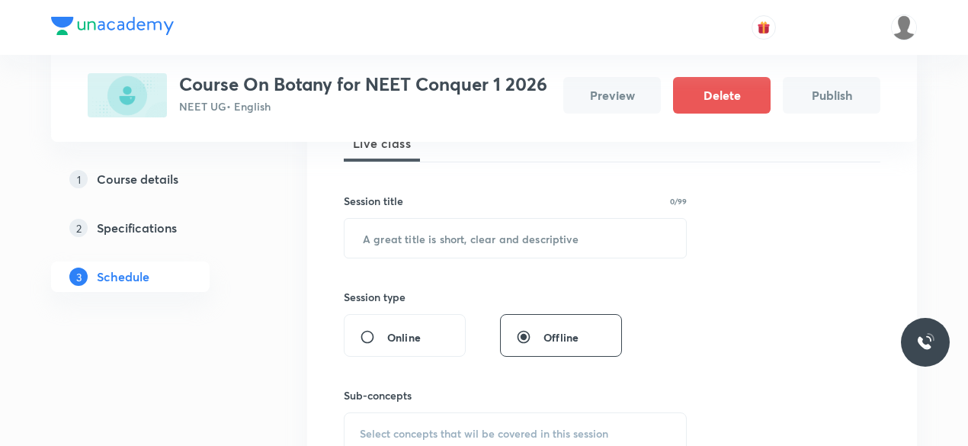
scroll to position [239, 0]
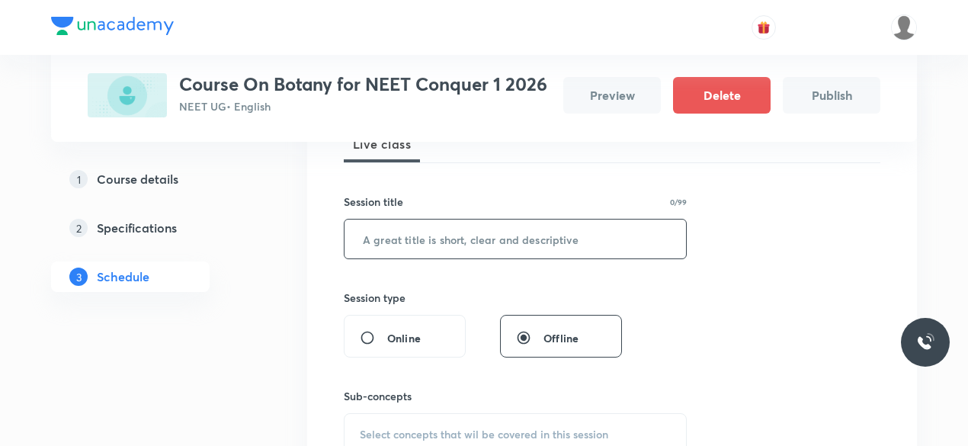
click at [392, 241] on input "text" at bounding box center [514, 238] width 341 height 39
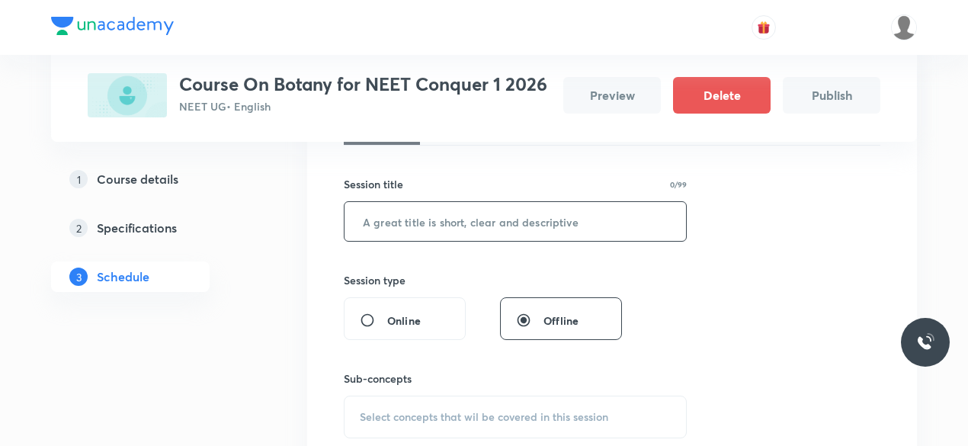
scroll to position [290, 0]
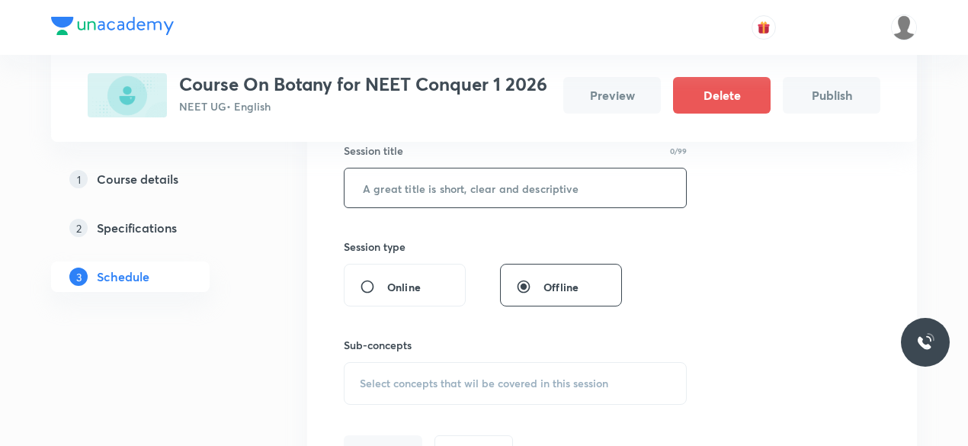
click at [137, 235] on h5 "Specifications" at bounding box center [137, 228] width 80 height 18
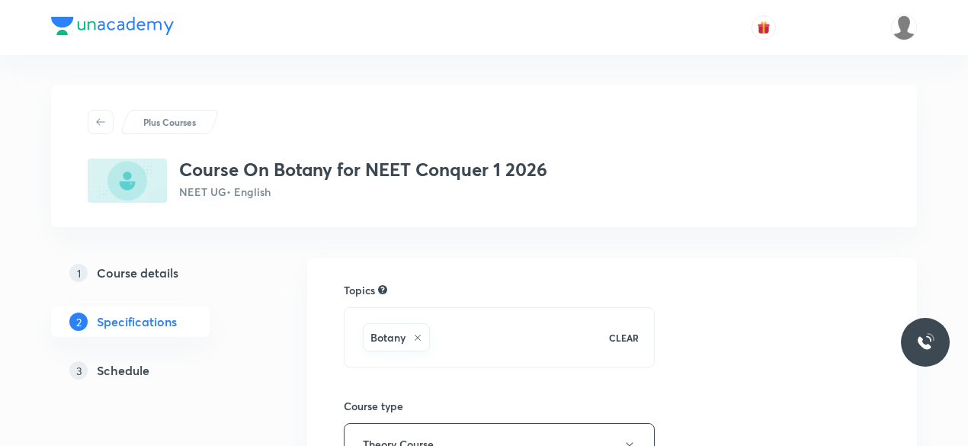
click at [171, 283] on link "1 Course details" at bounding box center [154, 273] width 207 height 30
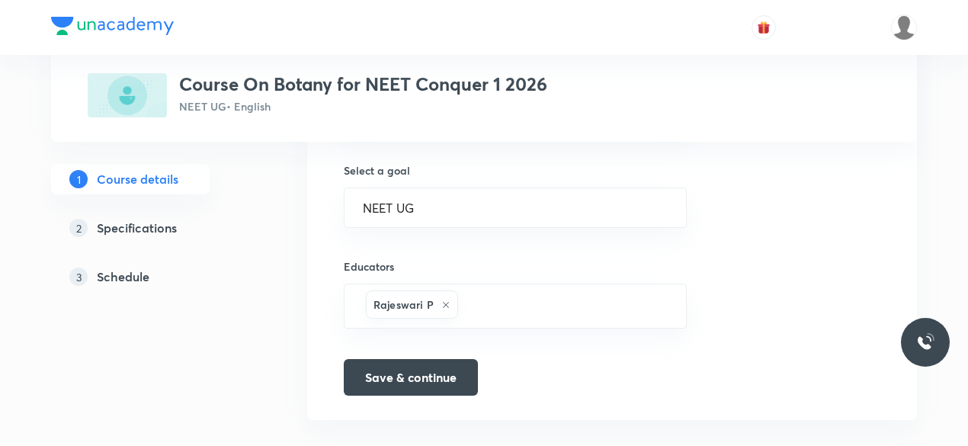
scroll to position [1058, 0]
click at [149, 284] on h5 "Schedule" at bounding box center [123, 277] width 53 height 18
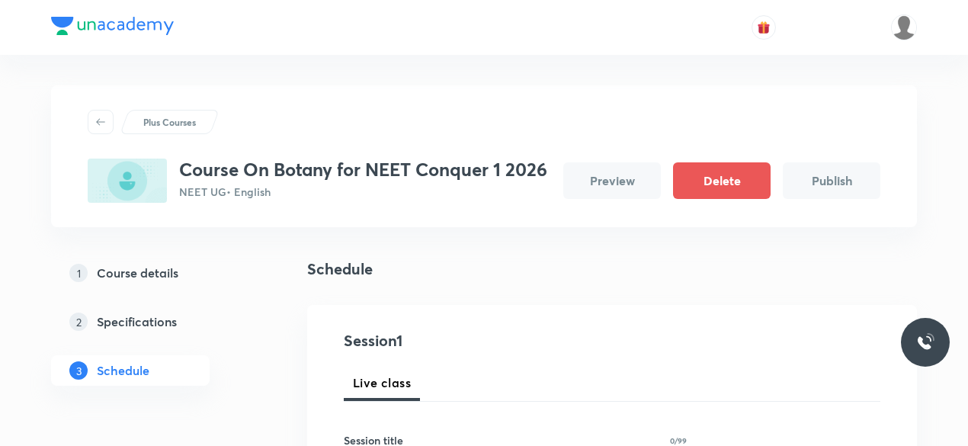
click at [149, 284] on link "1 Course details" at bounding box center [154, 273] width 207 height 30
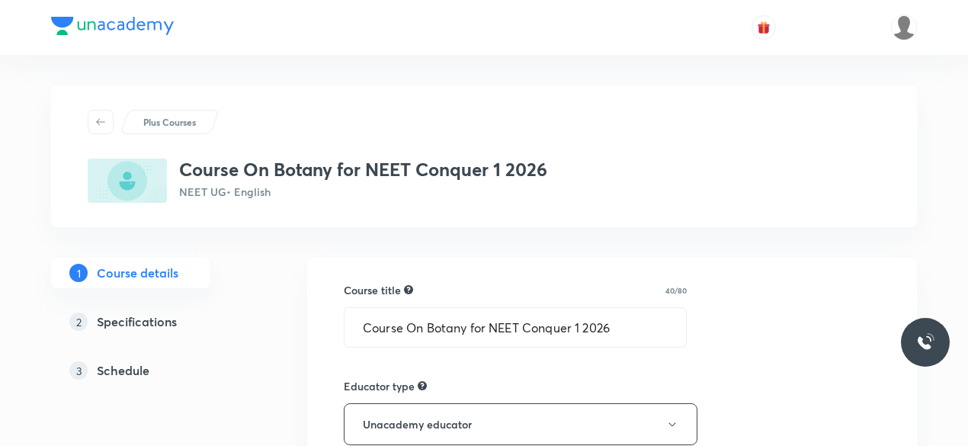
click at [131, 368] on h5 "Schedule" at bounding box center [123, 370] width 53 height 18
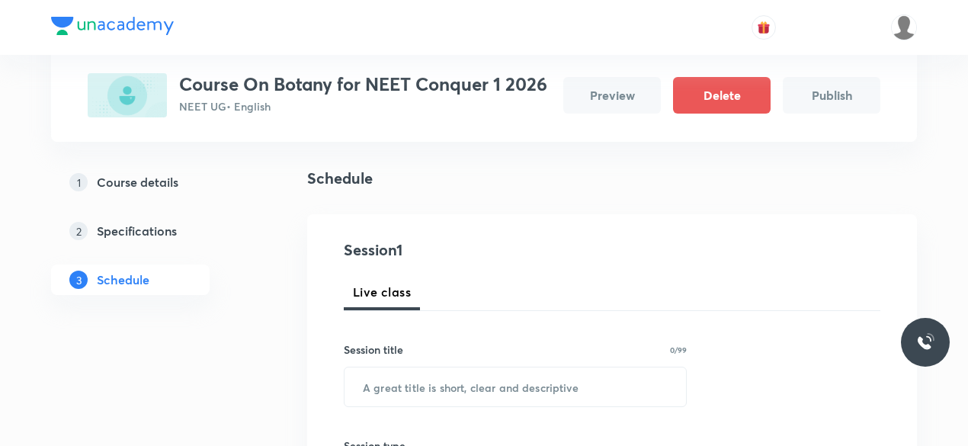
scroll to position [90, 0]
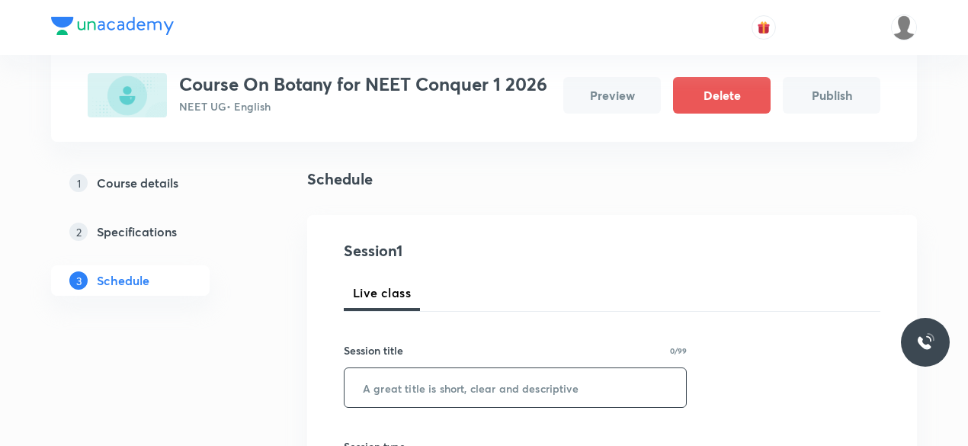
click at [437, 379] on input "text" at bounding box center [514, 387] width 341 height 39
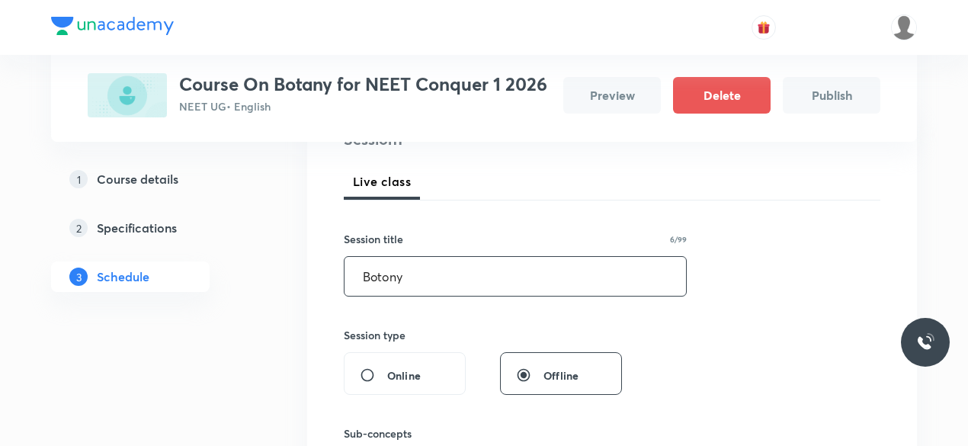
scroll to position [206, 0]
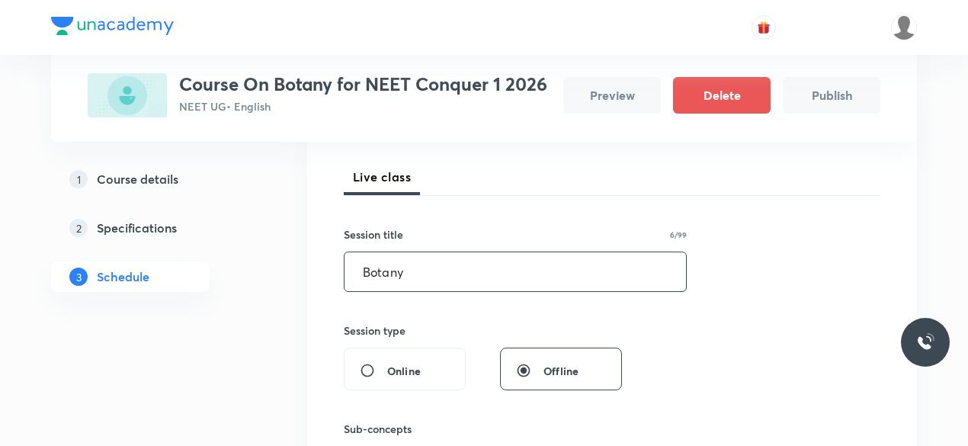
type input "Botany"
click at [460, 278] on input "Botany" at bounding box center [514, 271] width 341 height 39
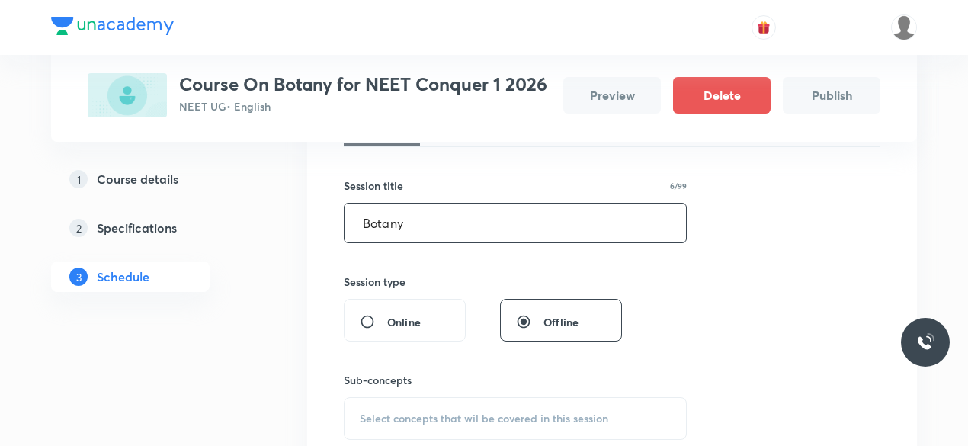
scroll to position [271, 0]
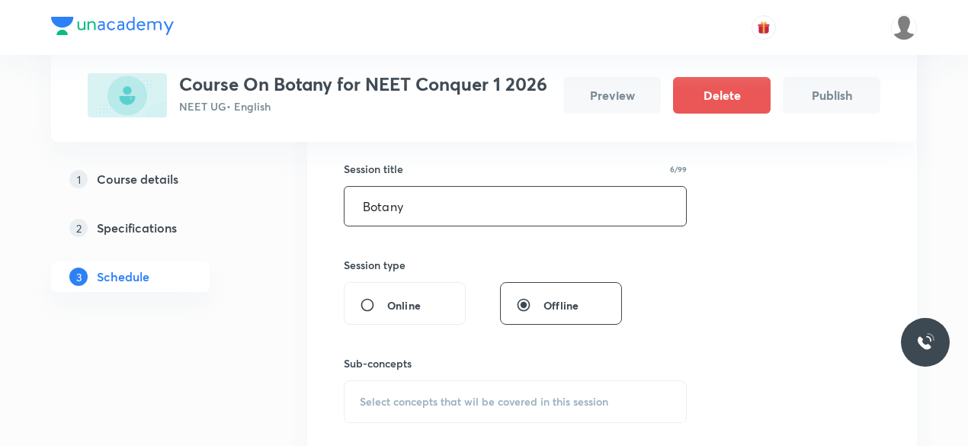
click at [416, 307] on span "Online" at bounding box center [404, 305] width 34 height 16
click at [387, 307] on input "Online" at bounding box center [373, 304] width 27 height 15
radio input "true"
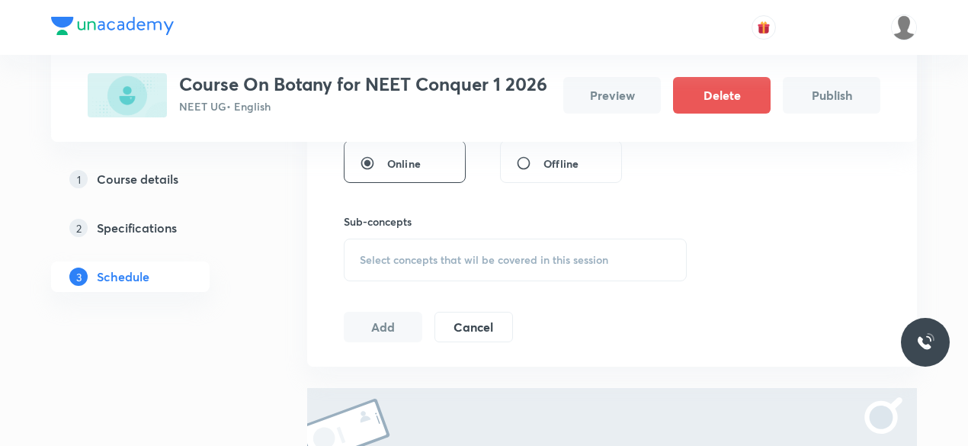
scroll to position [382, 0]
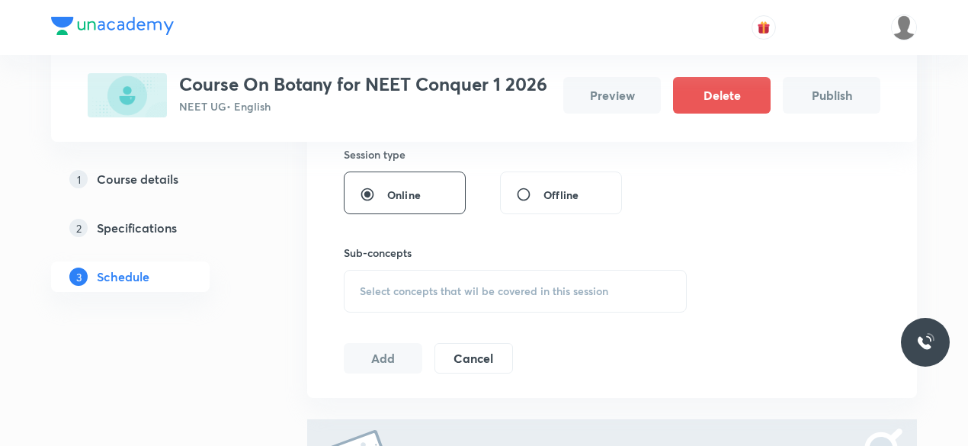
click at [536, 176] on div "Offline" at bounding box center [561, 192] width 122 height 43
click at [556, 206] on div "Offline" at bounding box center [561, 192] width 122 height 43
click at [528, 202] on div "Offline" at bounding box center [561, 192] width 122 height 43
click at [520, 188] on input "Offline" at bounding box center [529, 194] width 27 height 15
radio input "true"
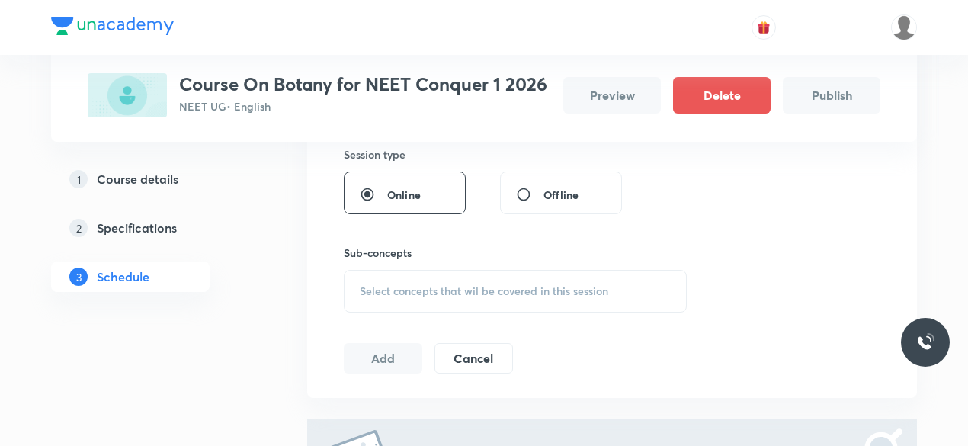
radio input "false"
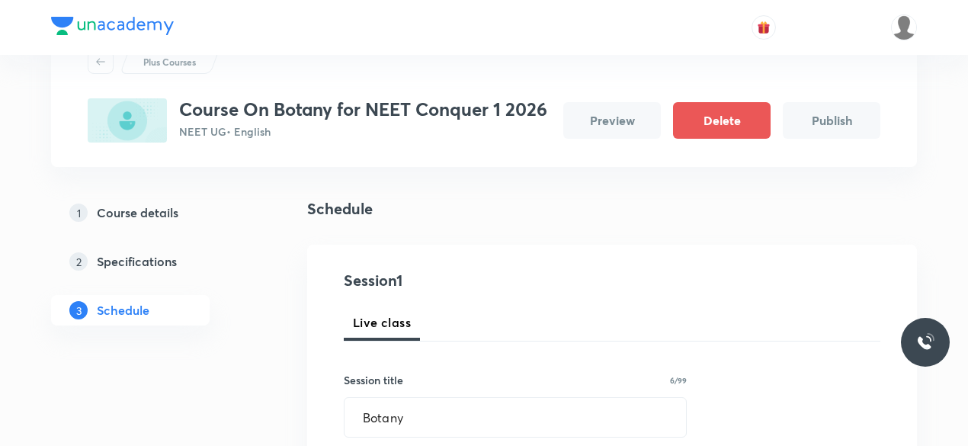
scroll to position [59, 0]
click at [133, 269] on h5 "Specifications" at bounding box center [137, 262] width 80 height 18
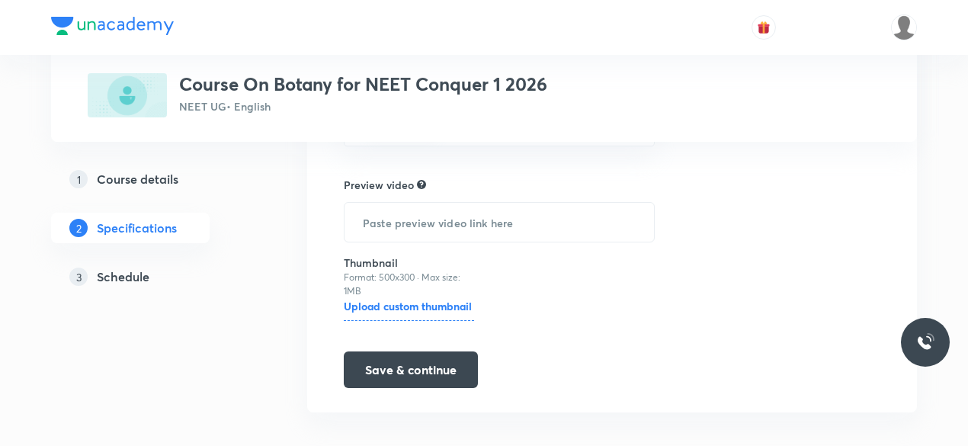
scroll to position [530, 0]
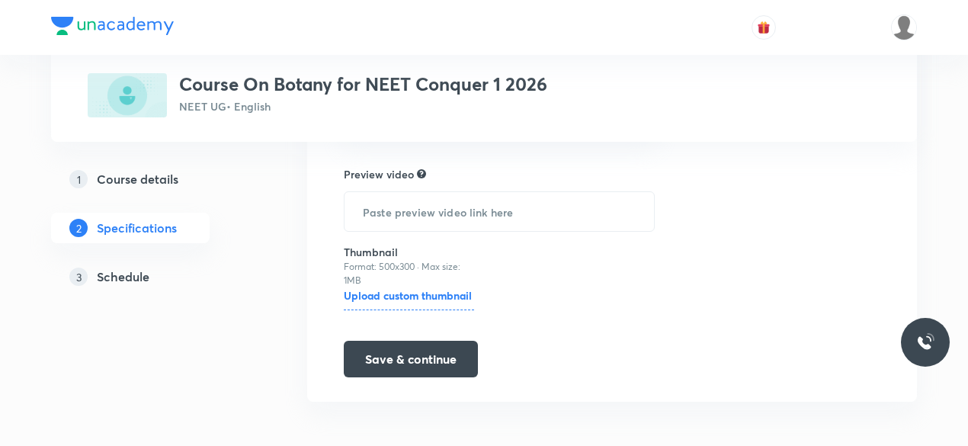
click at [168, 187] on h5 "Course details" at bounding box center [138, 179] width 82 height 18
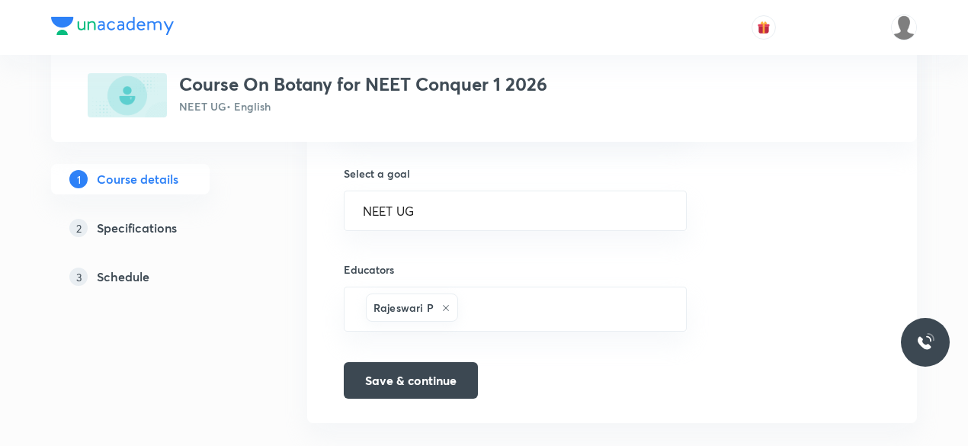
scroll to position [1058, 0]
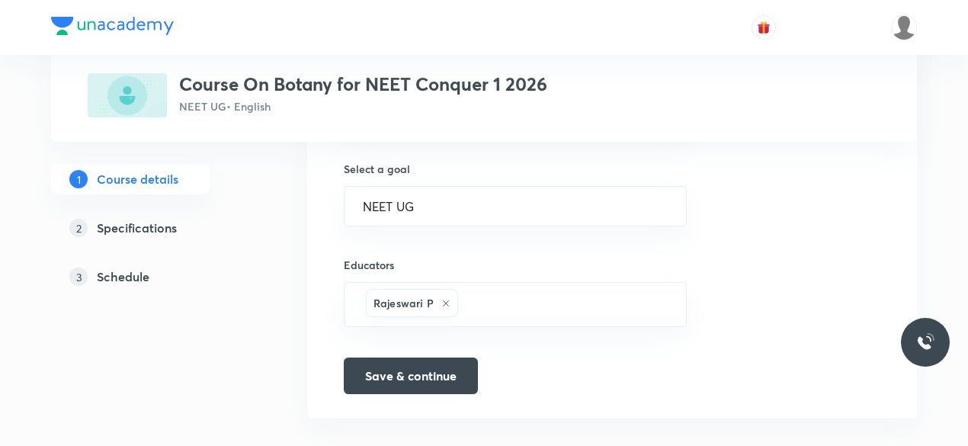
click at [139, 274] on h5 "Schedule" at bounding box center [123, 277] width 53 height 18
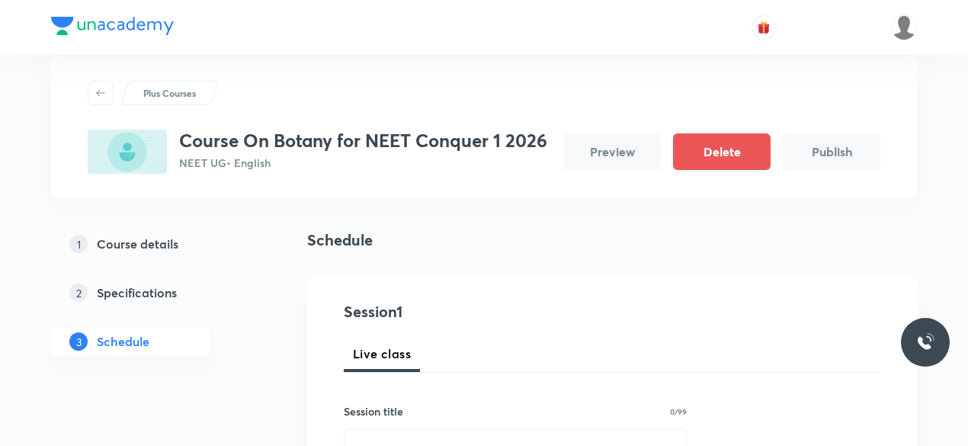
scroll to position [30, 0]
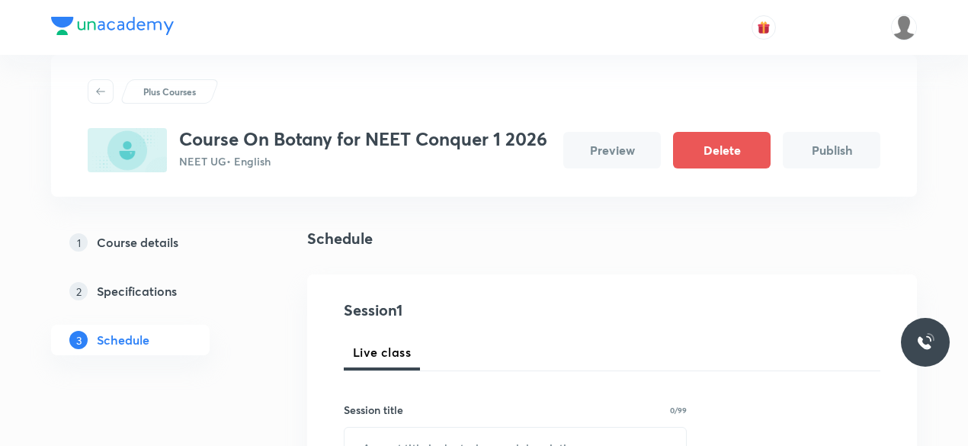
click at [148, 249] on h5 "Course details" at bounding box center [138, 242] width 82 height 18
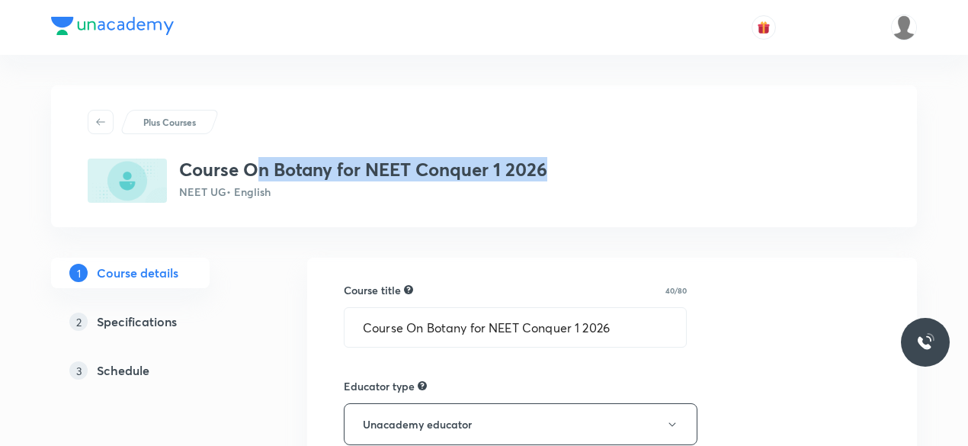
drag, startPoint x: 547, startPoint y: 172, endPoint x: 251, endPoint y: 179, distance: 295.8
click at [251, 179] on h3 "Course On Botany for NEET Conquer 1 2026" at bounding box center [363, 170] width 368 height 22
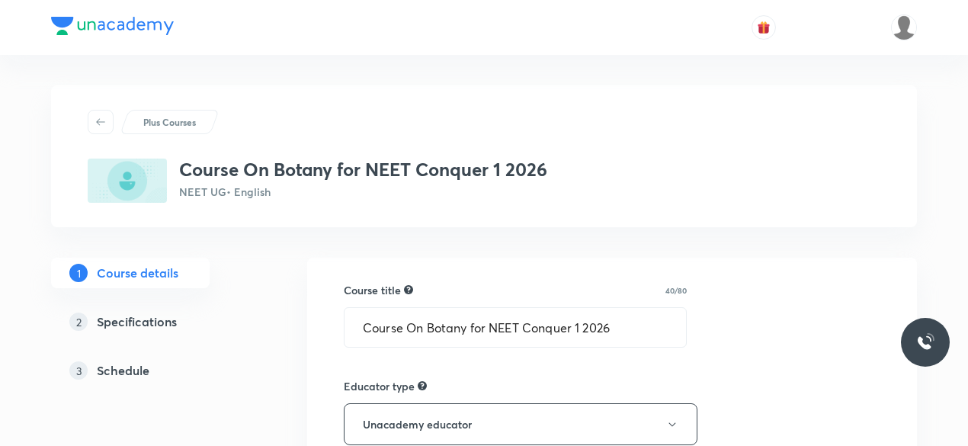
click at [276, 204] on div "Plus Courses Course On Botany for NEET Conquer 1 2026 NEET UG • English" at bounding box center [484, 156] width 866 height 142
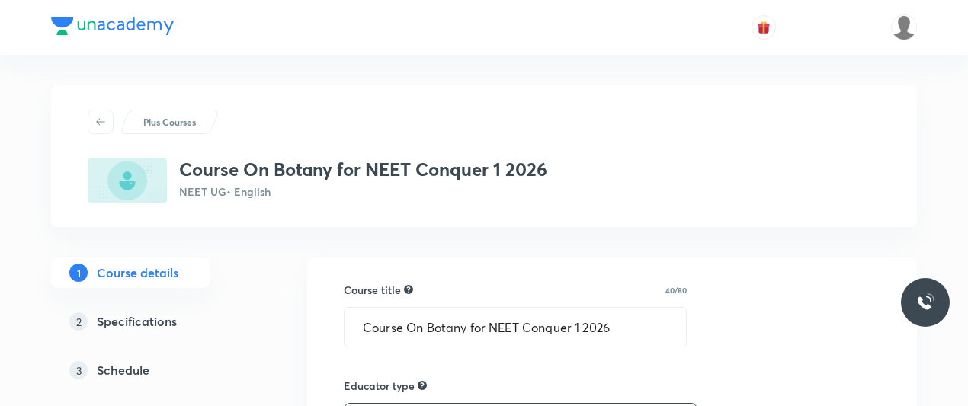
click at [705, 216] on div "Plus Courses Course On Botany for NEET Conquer 1 2026 NEET UG • English" at bounding box center [484, 156] width 866 height 142
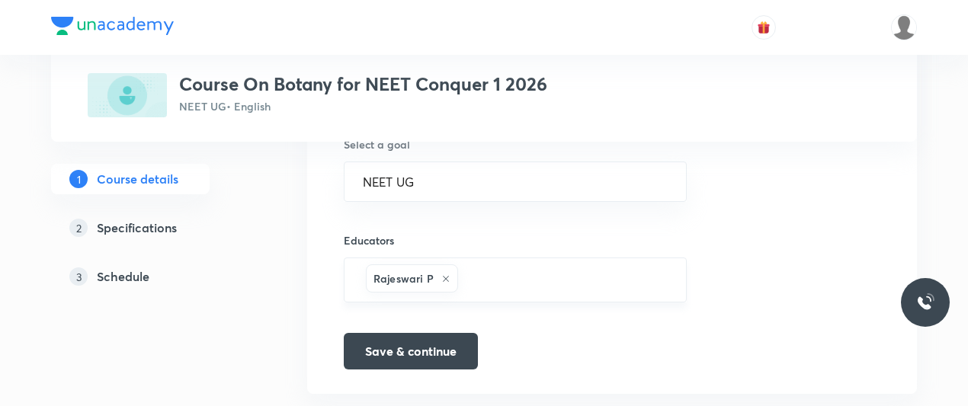
scroll to position [1085, 0]
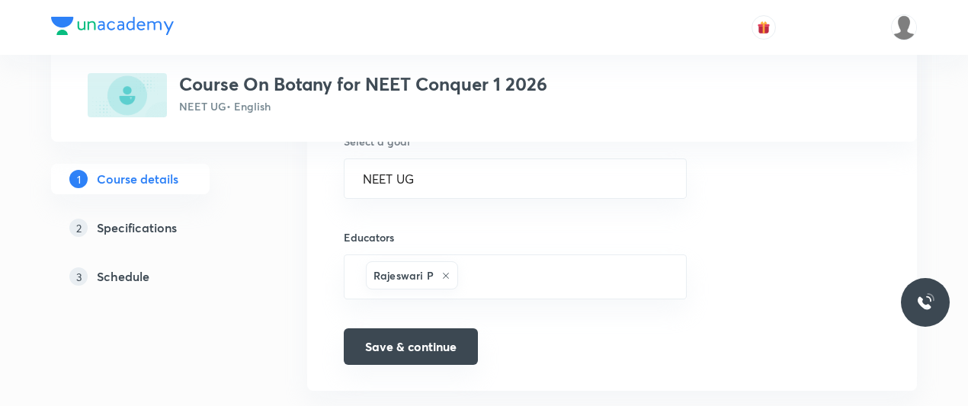
click at [422, 329] on button "Save & continue" at bounding box center [411, 346] width 134 height 37
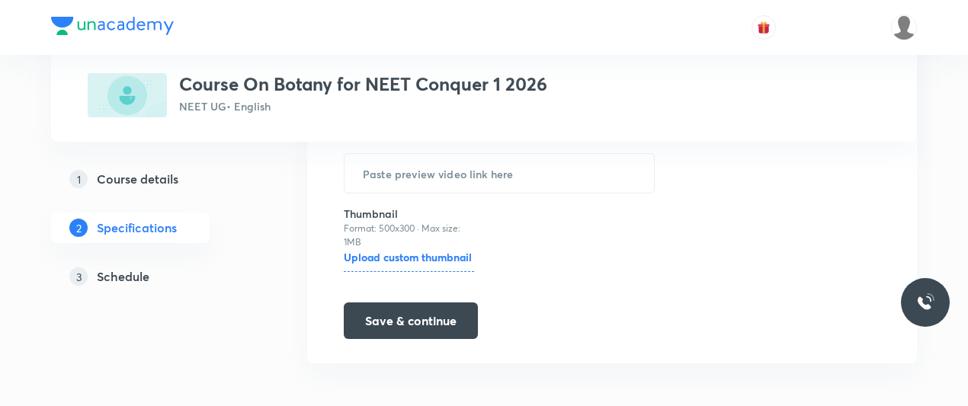
scroll to position [570, 0]
click at [419, 329] on button "Save & continue" at bounding box center [411, 318] width 134 height 37
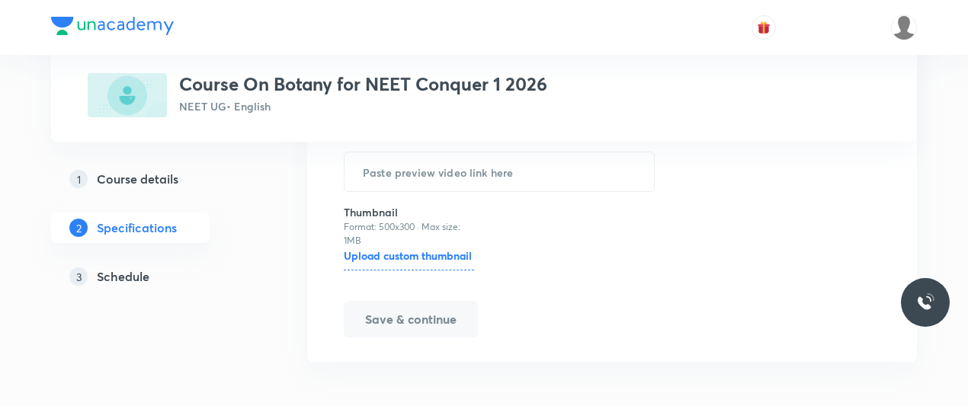
click at [419, 329] on button "Save & continue" at bounding box center [411, 319] width 134 height 37
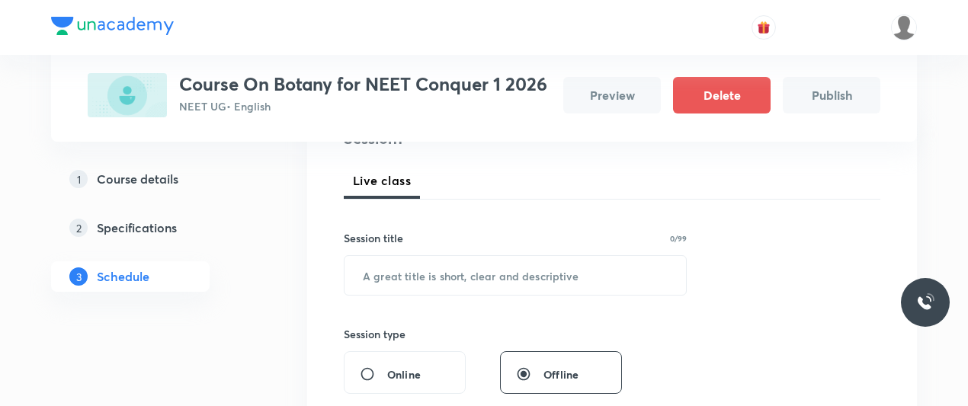
scroll to position [204, 0]
click at [559, 270] on input "text" at bounding box center [514, 273] width 341 height 39
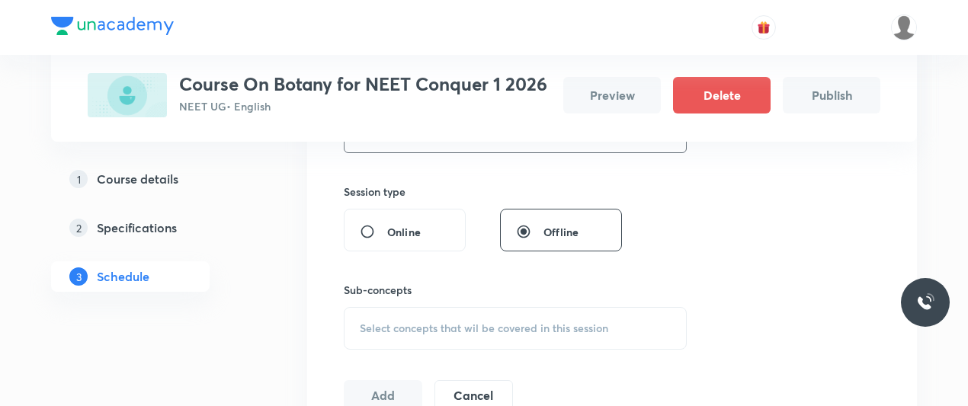
scroll to position [345, 0]
type input "Botany"
click at [562, 323] on span "Select concepts that wil be covered in this session" at bounding box center [484, 328] width 248 height 12
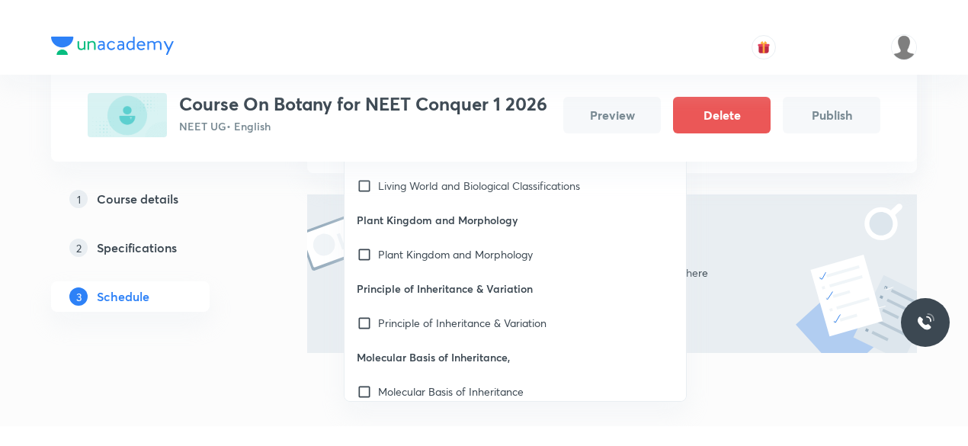
scroll to position [623, 0]
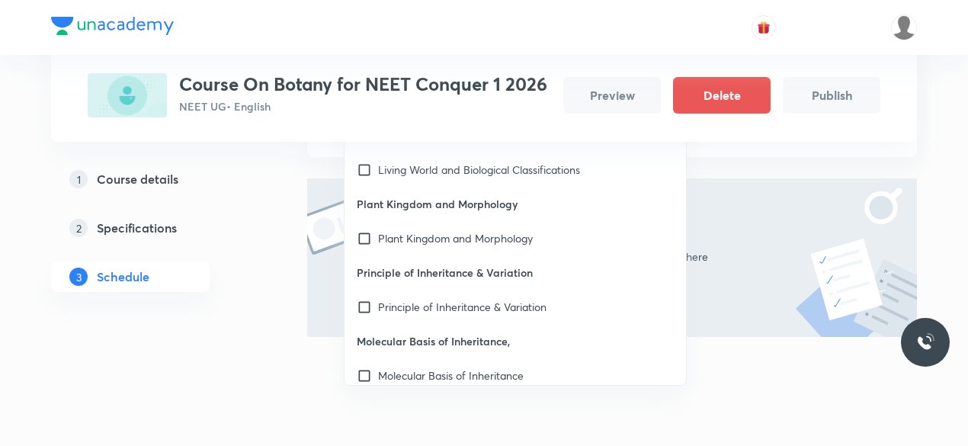
click at [742, 181] on div "The sessions you add will show up here" at bounding box center [612, 257] width 610 height 159
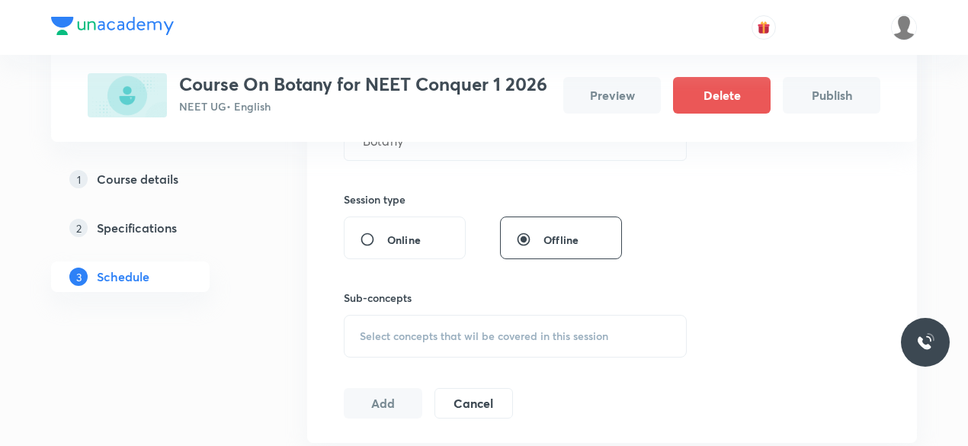
scroll to position [398, 0]
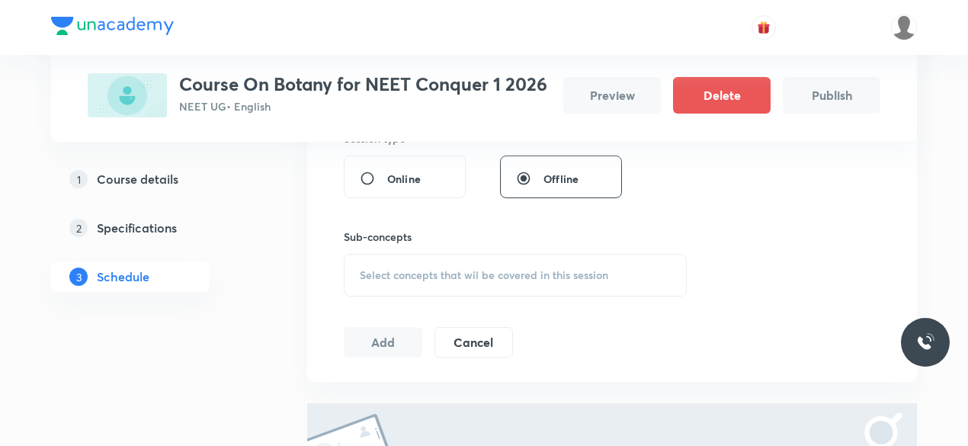
click at [494, 287] on div "Select concepts that wil be covered in this session" at bounding box center [515, 275] width 343 height 43
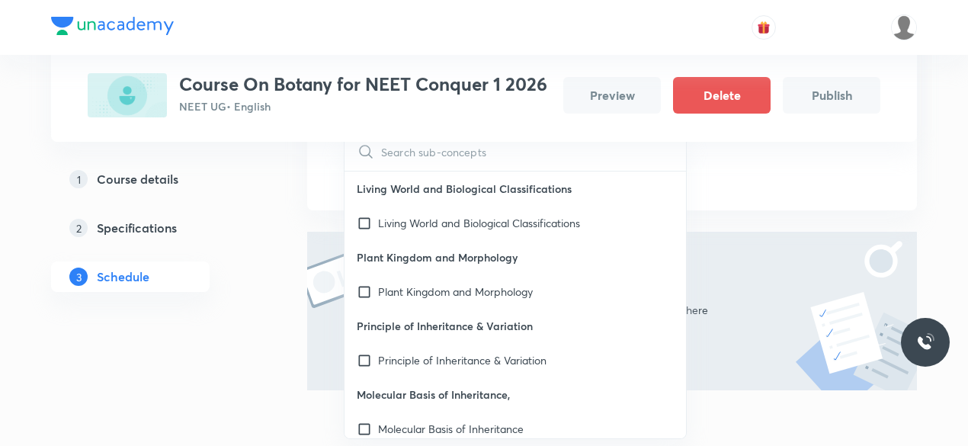
scroll to position [570, 0]
click at [369, 228] on input "checkbox" at bounding box center [367, 222] width 21 height 16
checkbox input "true"
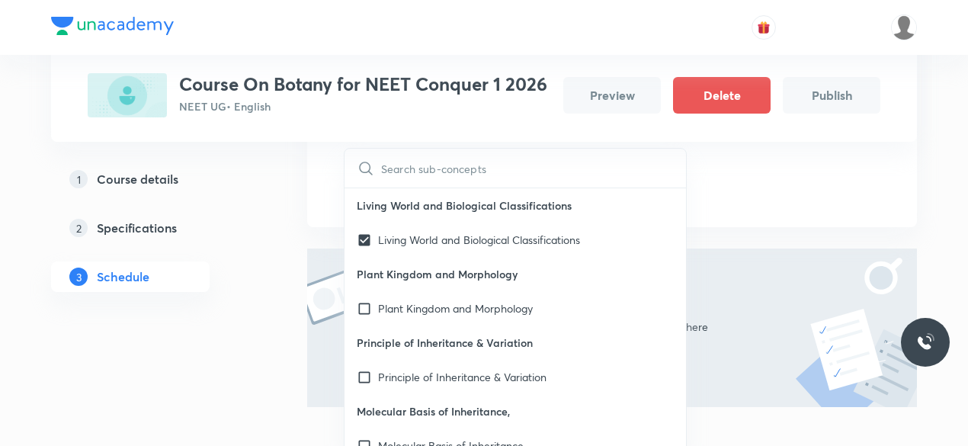
click at [821, 251] on img at bounding box center [856, 327] width 121 height 159
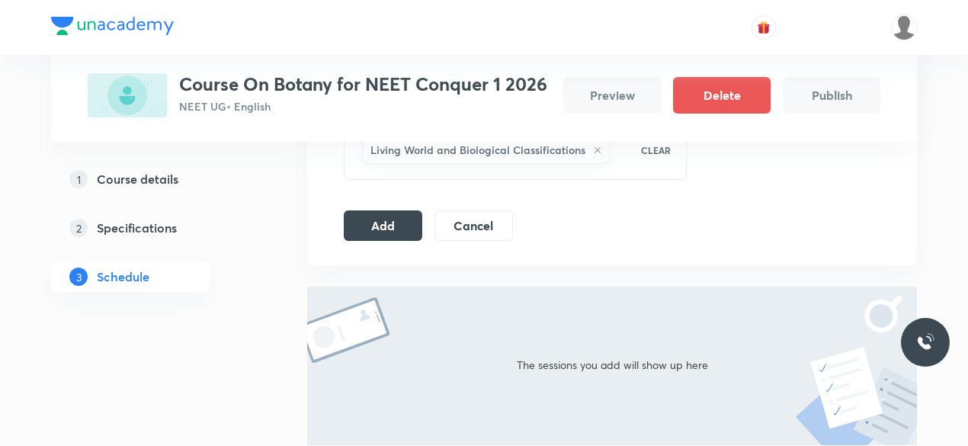
scroll to position [521, 0]
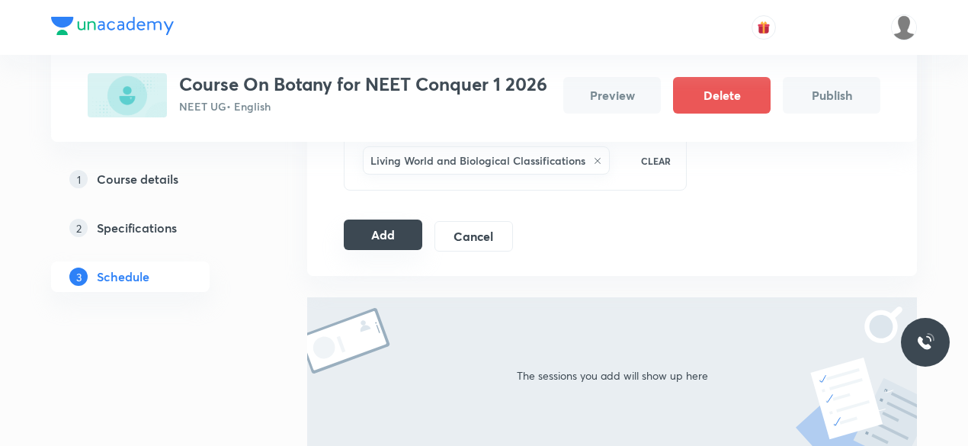
click at [390, 232] on button "Add" at bounding box center [383, 234] width 78 height 30
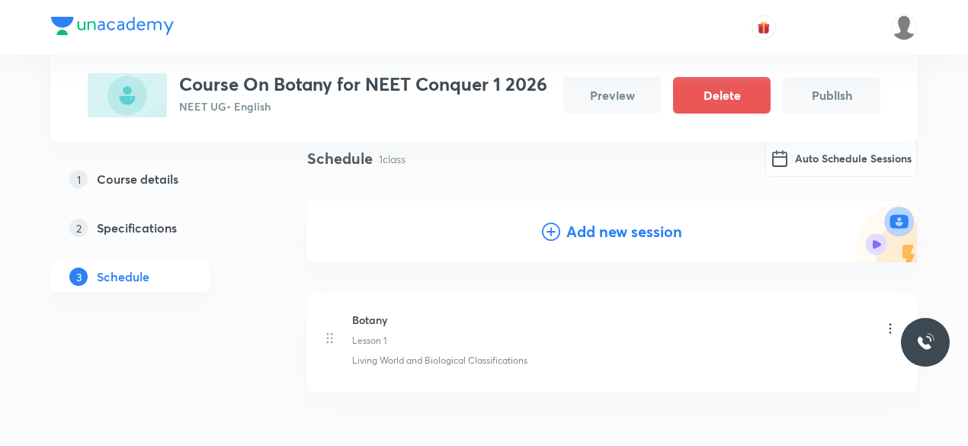
scroll to position [125, 0]
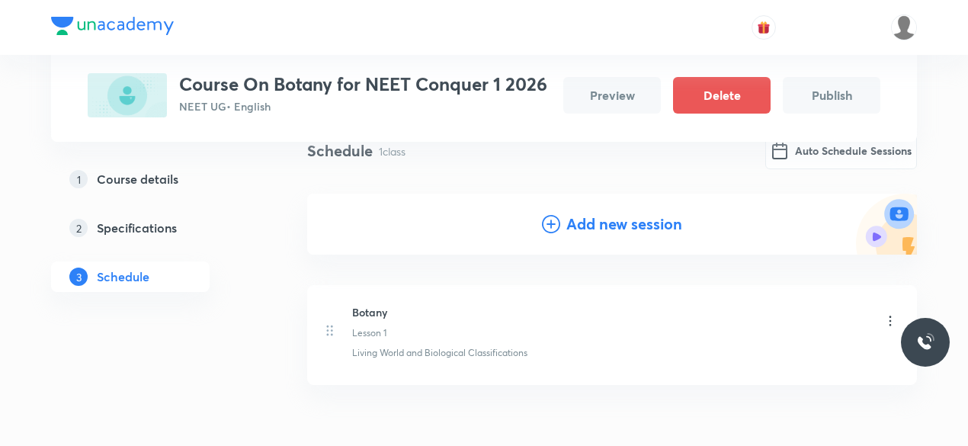
click at [822, 95] on button "Publish" at bounding box center [832, 95] width 98 height 37
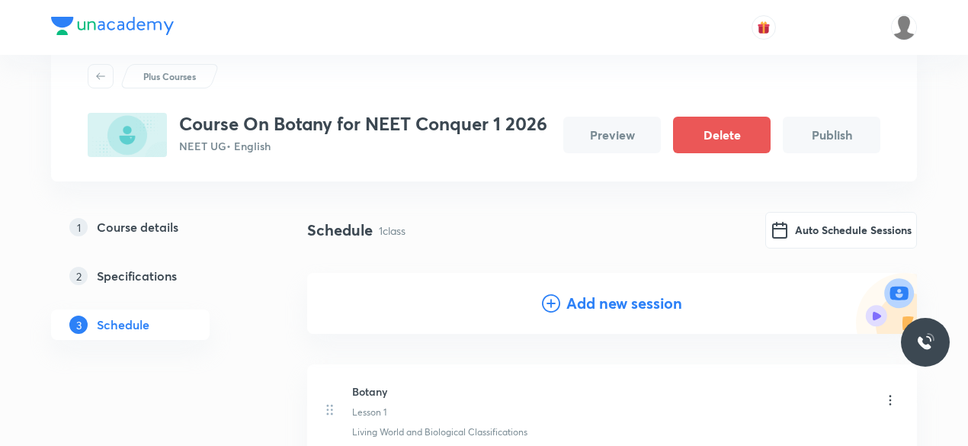
scroll to position [0, 0]
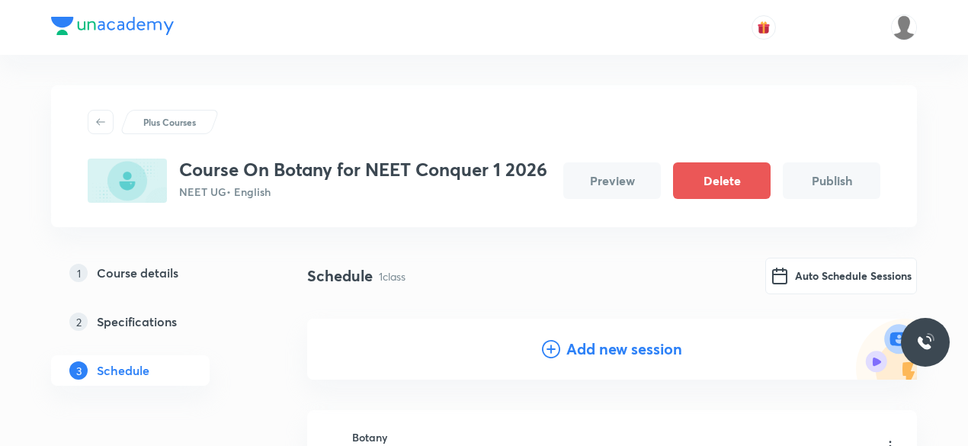
click at [431, 55] on div "Plus Courses Course On Botany for NEET Conquer 1 2026 NEET UG • English Preview…" at bounding box center [484, 340] width 866 height 571
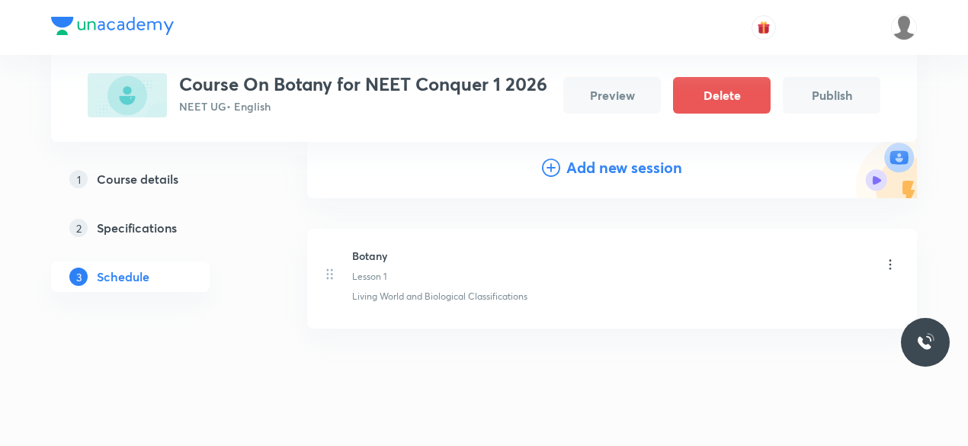
scroll to position [183, 0]
click at [576, 319] on li "Botany Lesson 1 Living World and Biological Classifications" at bounding box center [612, 277] width 610 height 100
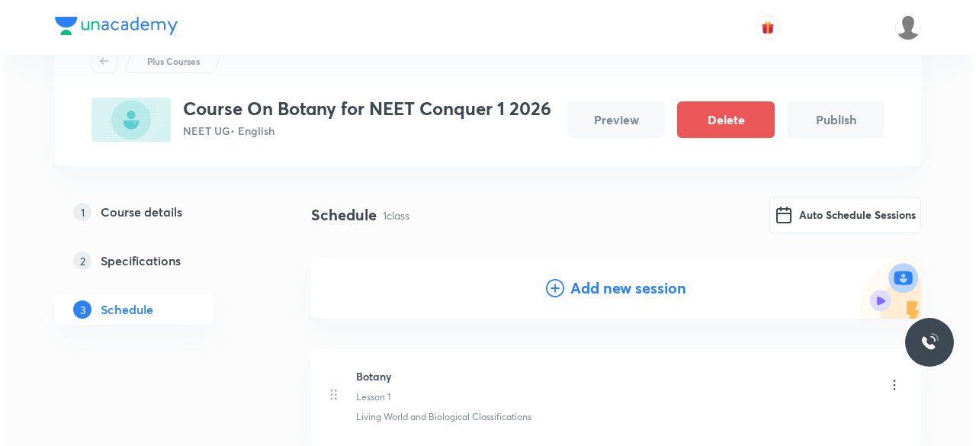
scroll to position [76, 0]
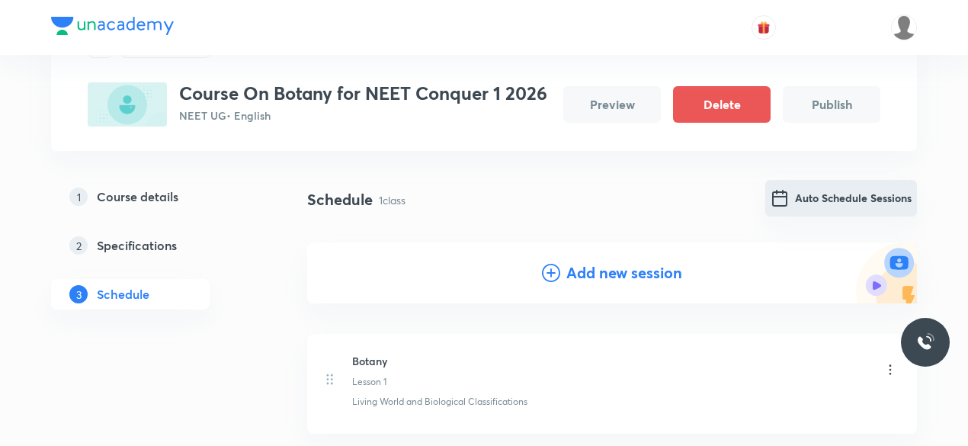
click at [863, 197] on button "Auto Schedule Sessions" at bounding box center [841, 198] width 152 height 37
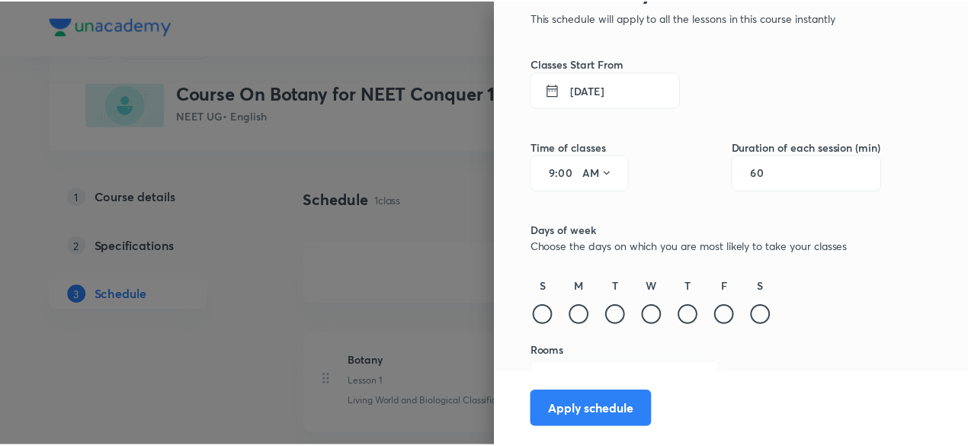
scroll to position [117, 0]
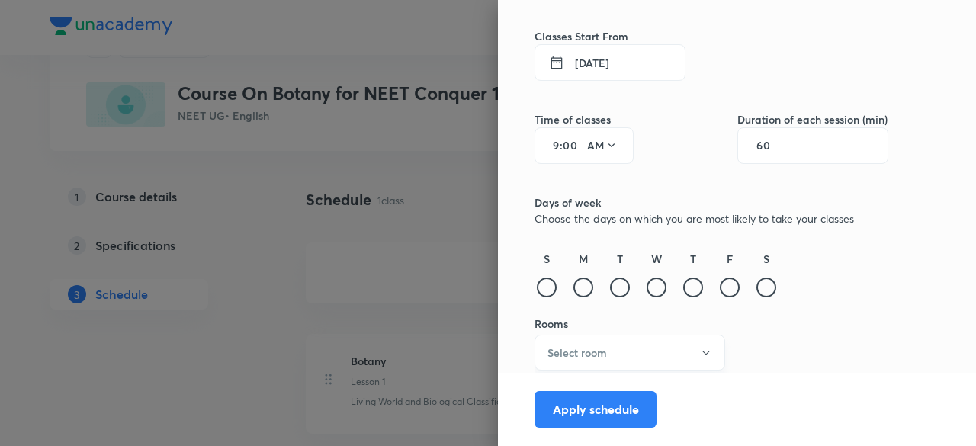
click at [671, 364] on button "Select room" at bounding box center [629, 353] width 191 height 36
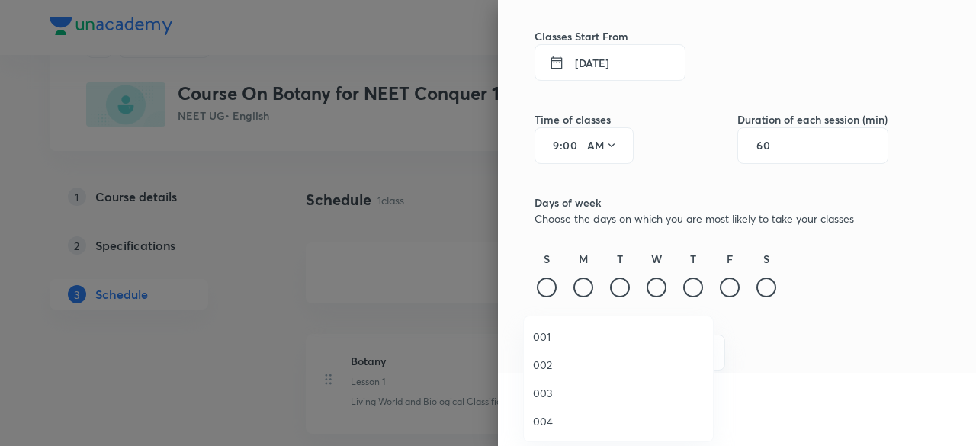
click at [742, 322] on div at bounding box center [488, 223] width 976 height 446
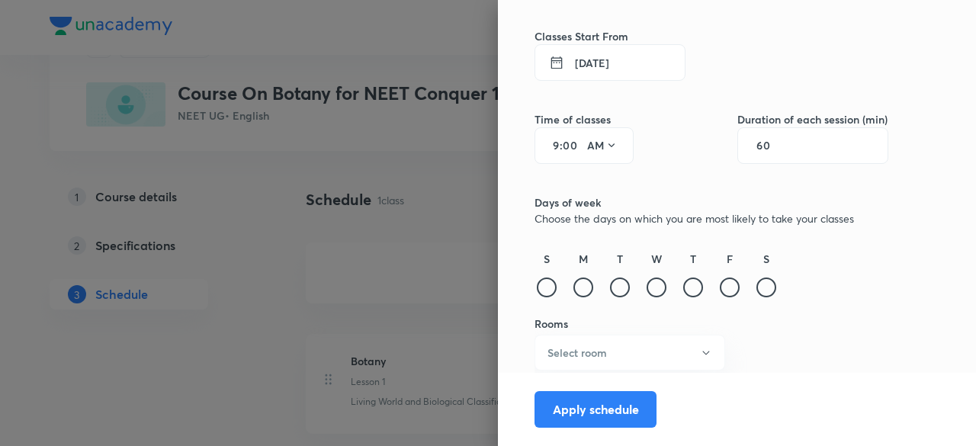
click at [380, 199] on div at bounding box center [488, 223] width 976 height 446
